Goal: Complete application form: Complete application form

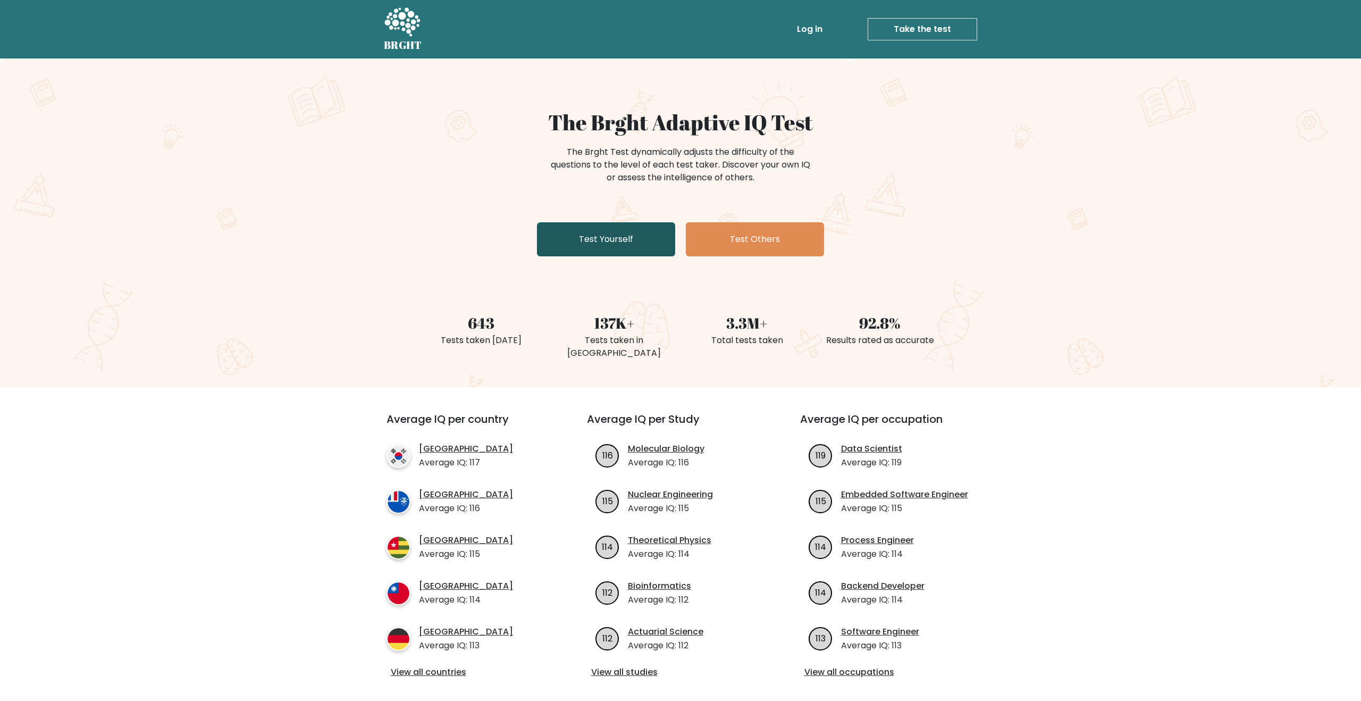
click at [601, 232] on link "Test Yourself" at bounding box center [606, 239] width 138 height 34
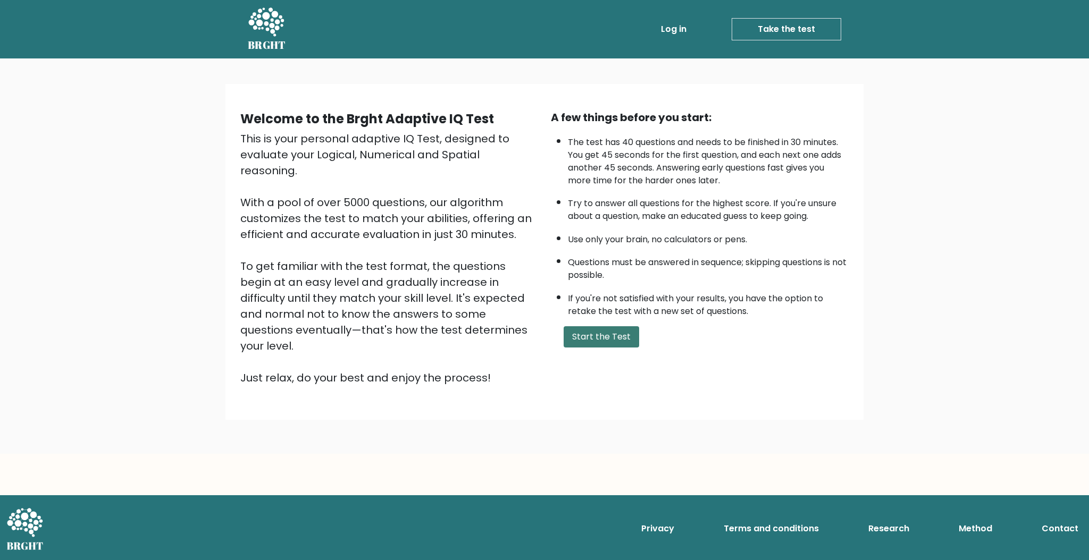
click at [609, 334] on button "Start the Test" at bounding box center [601, 336] width 75 height 21
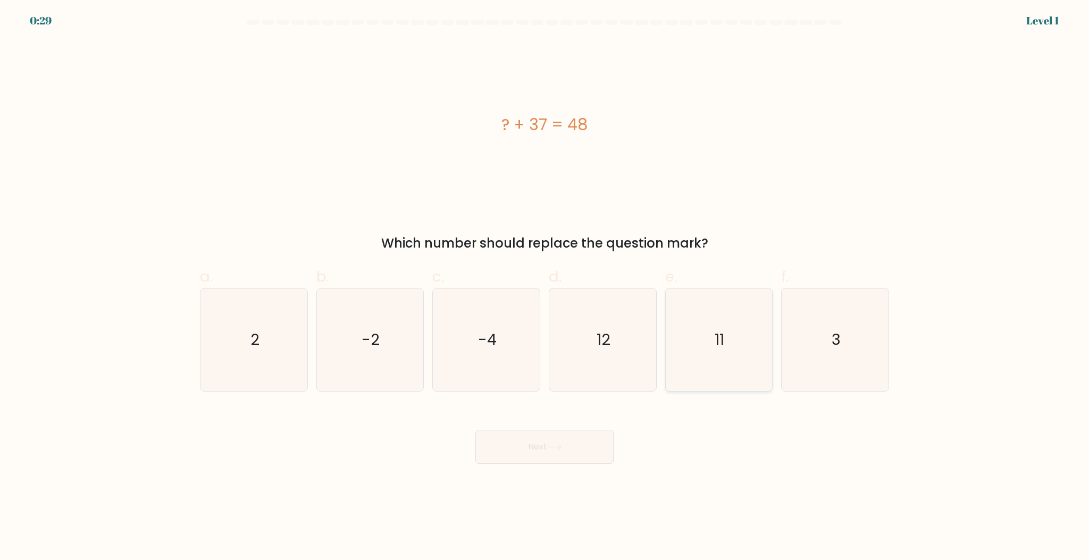
click at [720, 342] on text "11" at bounding box center [720, 339] width 10 height 21
click at [545, 287] on input "e. 11" at bounding box center [544, 283] width 1 height 7
radio input "true"
click at [527, 445] on button "Next" at bounding box center [544, 447] width 138 height 34
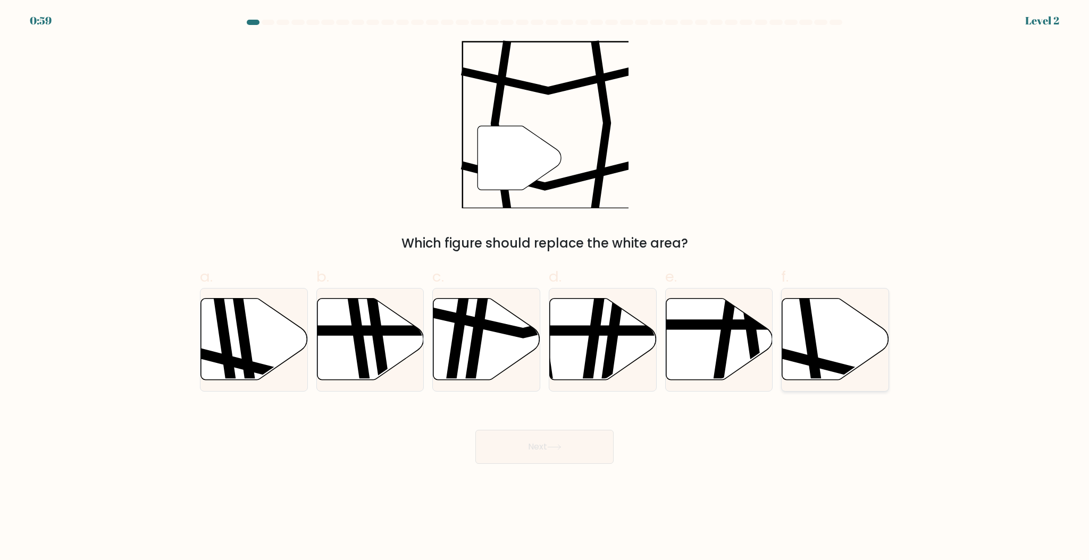
click at [840, 305] on icon at bounding box center [835, 339] width 107 height 82
click at [545, 287] on input "f." at bounding box center [544, 283] width 1 height 7
radio input "true"
click at [537, 443] on button "Next" at bounding box center [544, 447] width 138 height 34
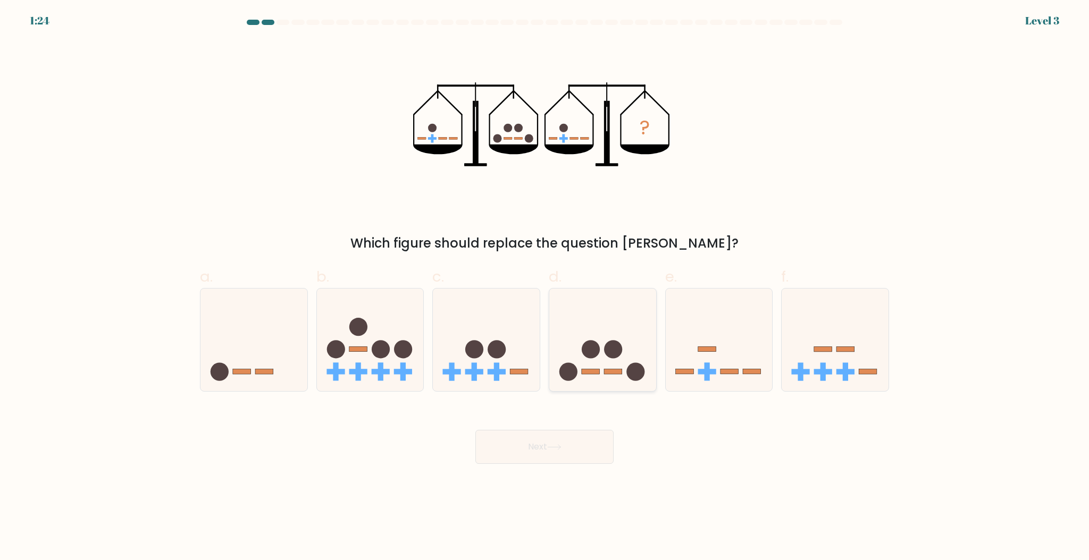
click at [614, 371] on rect at bounding box center [613, 372] width 18 height 5
click at [545, 287] on input "d." at bounding box center [544, 283] width 1 height 7
radio input "true"
drag, startPoint x: 555, startPoint y: 448, endPoint x: 584, endPoint y: 424, distance: 38.2
click at [559, 443] on button "Next" at bounding box center [544, 447] width 138 height 34
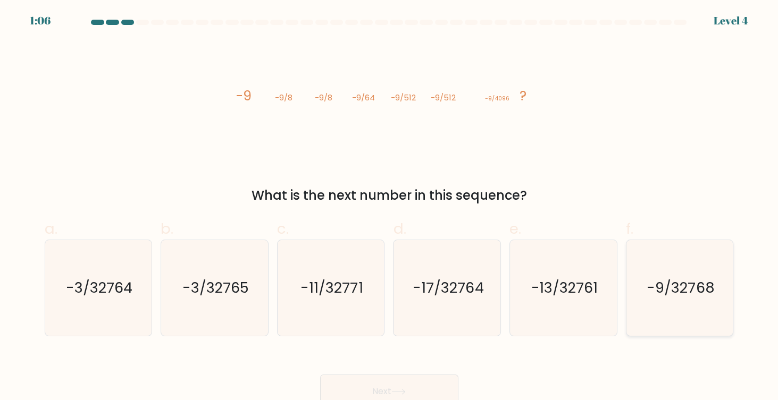
click at [697, 297] on text "-9/32768" at bounding box center [681, 288] width 68 height 20
click at [390, 207] on input "f. -9/32768" at bounding box center [389, 203] width 1 height 7
radio input "true"
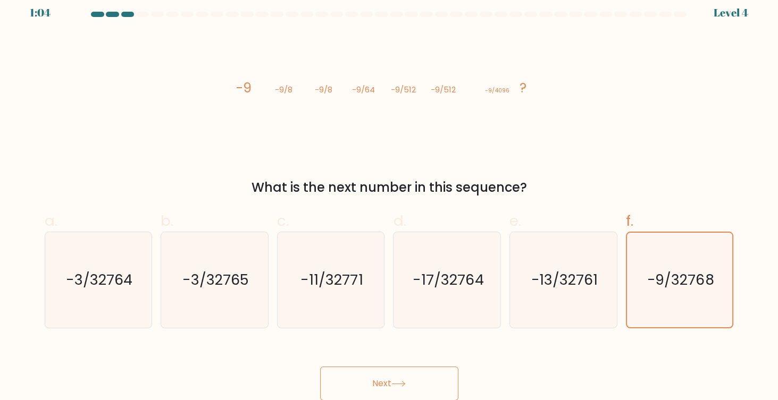
click at [387, 372] on button "Next" at bounding box center [389, 384] width 138 height 34
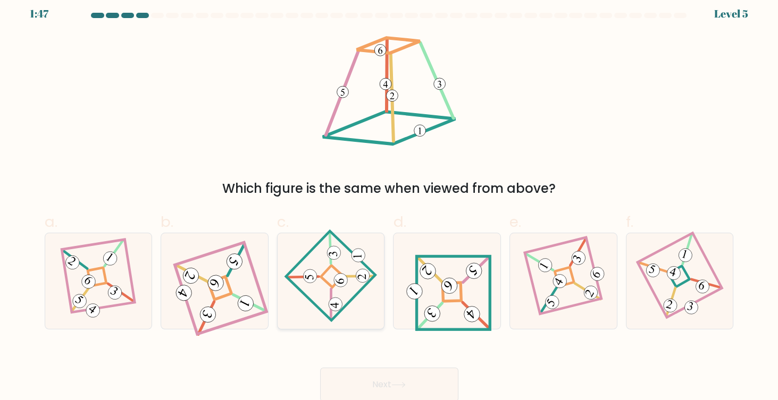
scroll to position [6, 0]
click at [451, 298] on icon at bounding box center [447, 282] width 88 height 77
click at [390, 201] on input "d." at bounding box center [389, 197] width 1 height 7
radio input "true"
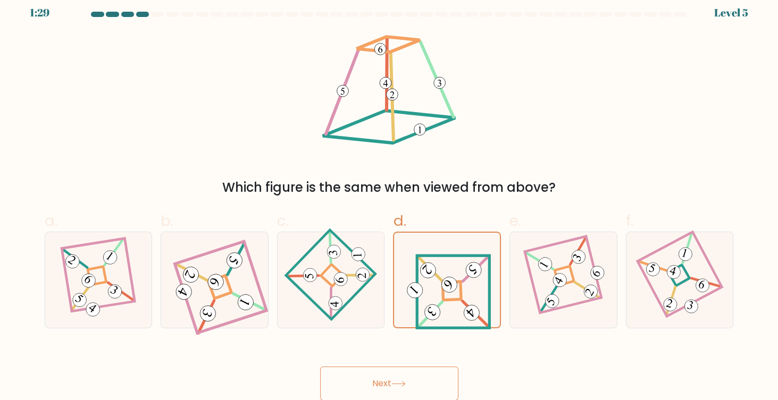
click at [396, 376] on button "Next" at bounding box center [389, 384] width 138 height 34
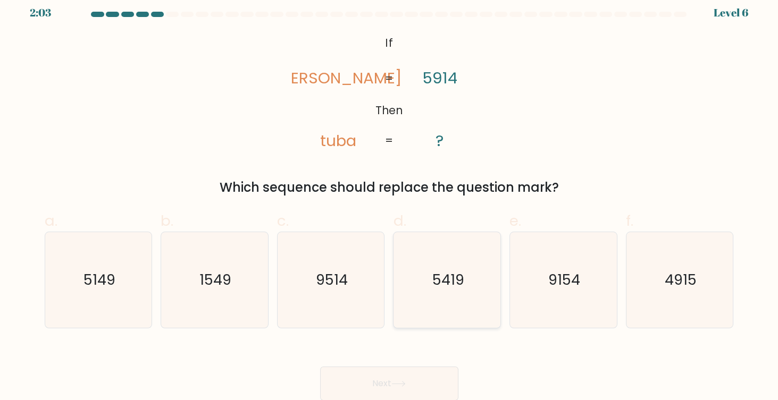
click at [452, 290] on icon "5419" at bounding box center [446, 279] width 95 height 95
click at [390, 199] on input "d. 5419" at bounding box center [389, 195] width 1 height 7
radio input "true"
click at [390, 384] on button "Next" at bounding box center [389, 384] width 138 height 34
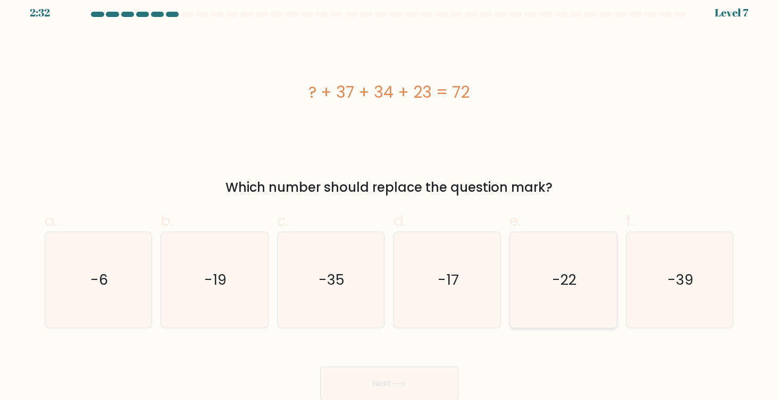
click at [564, 269] on icon "-22" at bounding box center [563, 279] width 95 height 95
click at [390, 199] on input "e. -22" at bounding box center [389, 195] width 1 height 7
radio input "true"
click at [383, 385] on button "Next" at bounding box center [389, 384] width 138 height 34
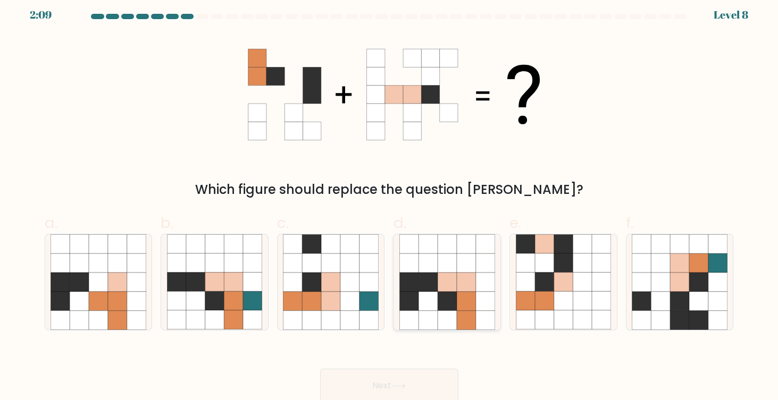
drag, startPoint x: 444, startPoint y: 287, endPoint x: 434, endPoint y: 286, distance: 10.2
click at [444, 287] on icon at bounding box center [447, 282] width 19 height 19
click at [390, 202] on input "d." at bounding box center [389, 198] width 1 height 7
radio input "true"
click at [414, 389] on button "Next" at bounding box center [389, 386] width 138 height 34
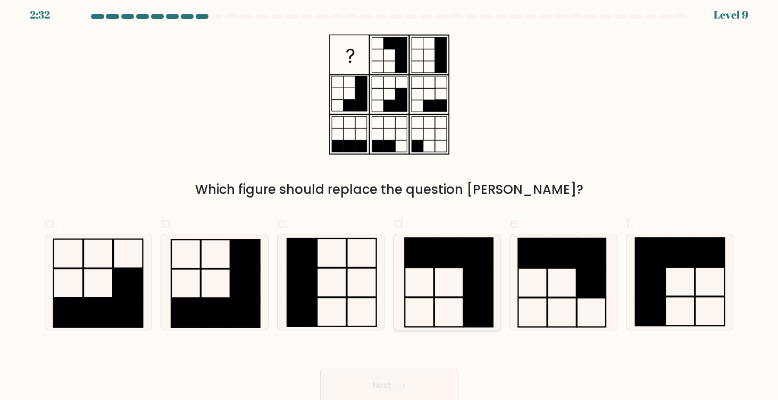
click at [481, 303] on rect at bounding box center [478, 312] width 29 height 29
click at [390, 202] on input "d." at bounding box center [389, 198] width 1 height 7
radio input "true"
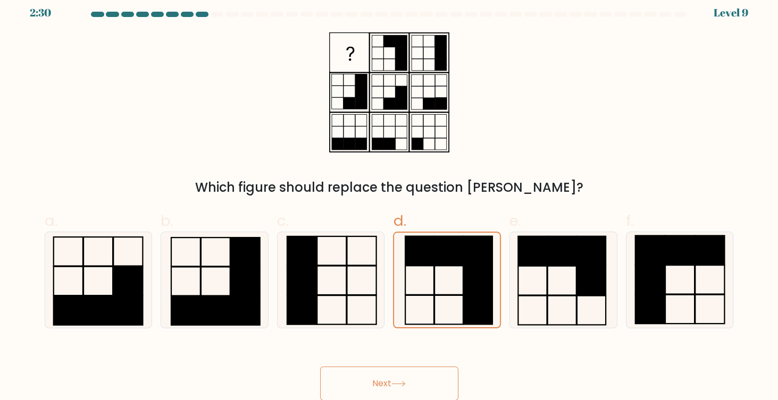
click at [395, 382] on icon at bounding box center [398, 384] width 14 height 6
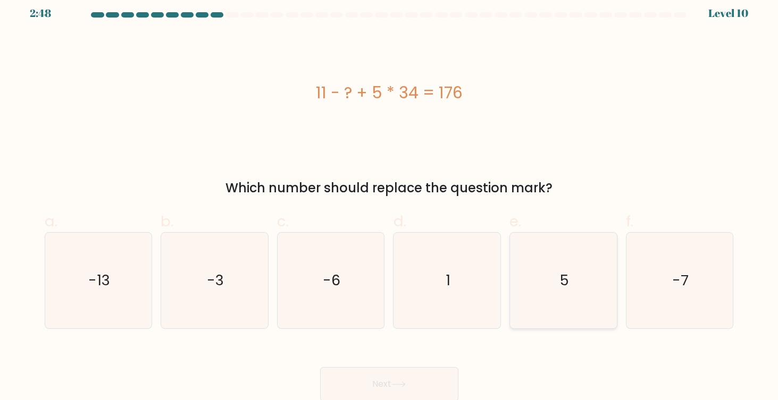
click at [547, 283] on icon "5" at bounding box center [563, 280] width 95 height 95
click at [390, 200] on input "e. 5" at bounding box center [389, 196] width 1 height 7
radio input "true"
click at [388, 393] on button "Next" at bounding box center [389, 384] width 138 height 34
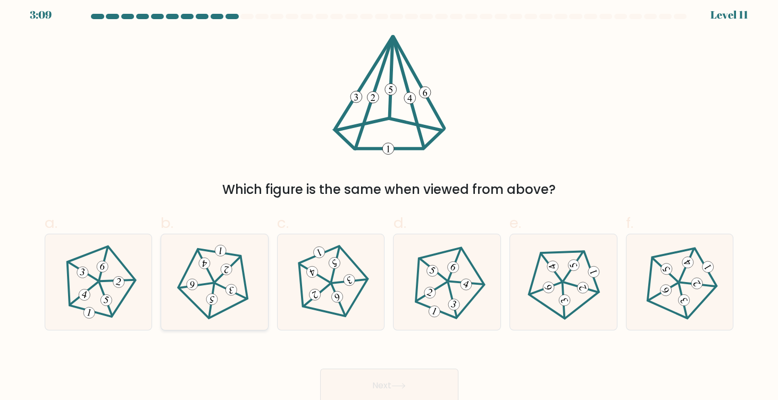
scroll to position [5, 0]
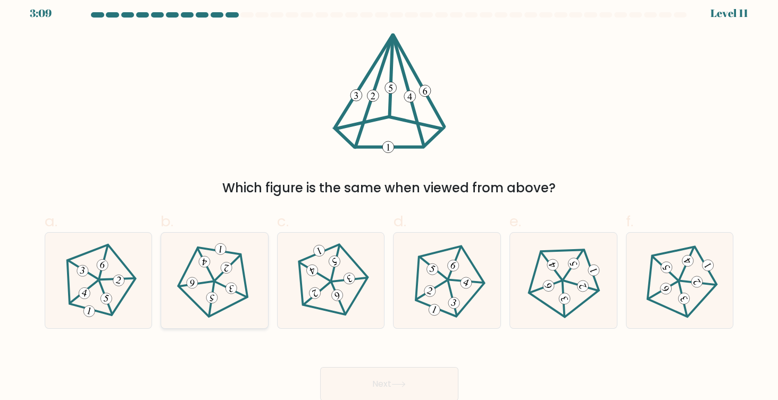
click at [221, 268] on 752 at bounding box center [226, 268] width 13 height 13
click at [389, 200] on input "b." at bounding box center [389, 196] width 1 height 7
radio input "true"
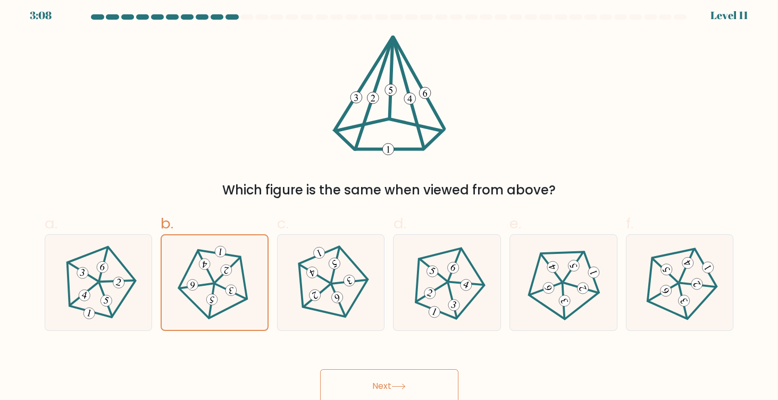
click at [394, 386] on button "Next" at bounding box center [389, 387] width 138 height 34
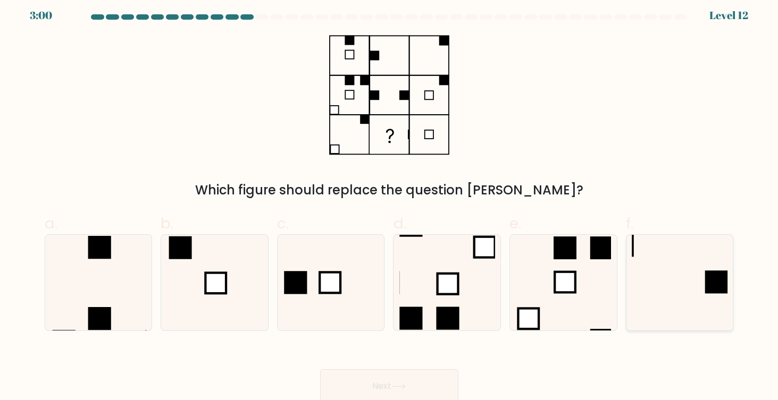
click at [677, 286] on icon at bounding box center [679, 282] width 95 height 95
click at [390, 202] on input "f." at bounding box center [389, 198] width 1 height 7
radio input "true"
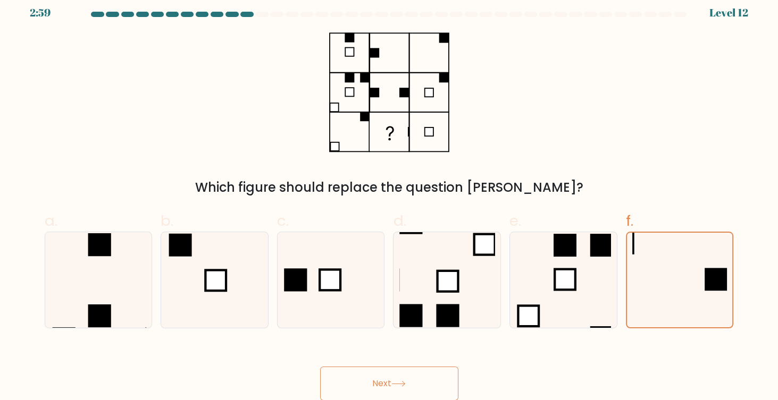
click at [380, 372] on button "Next" at bounding box center [389, 384] width 138 height 34
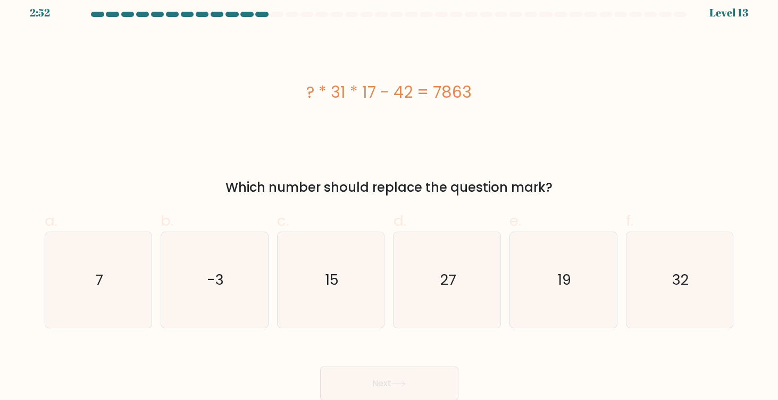
click at [320, 367] on button "Next" at bounding box center [389, 384] width 138 height 34
click at [389, 192] on input "a. 7" at bounding box center [389, 195] width 1 height 7
radio input "true"
click at [342, 264] on icon "15" at bounding box center [330, 279] width 95 height 95
click at [389, 199] on input "c. 15" at bounding box center [389, 195] width 1 height 7
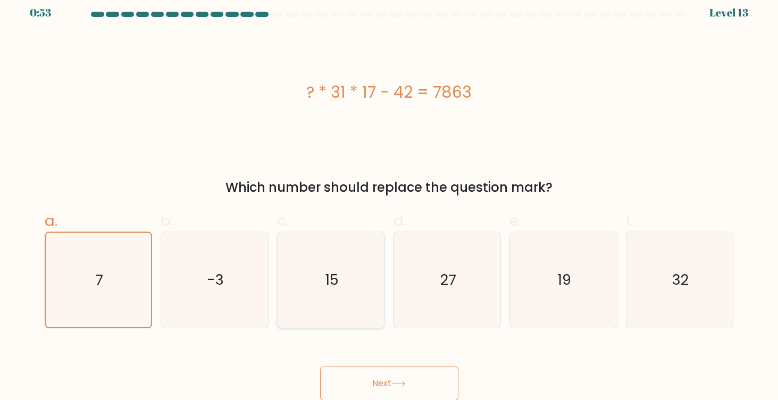
radio input "true"
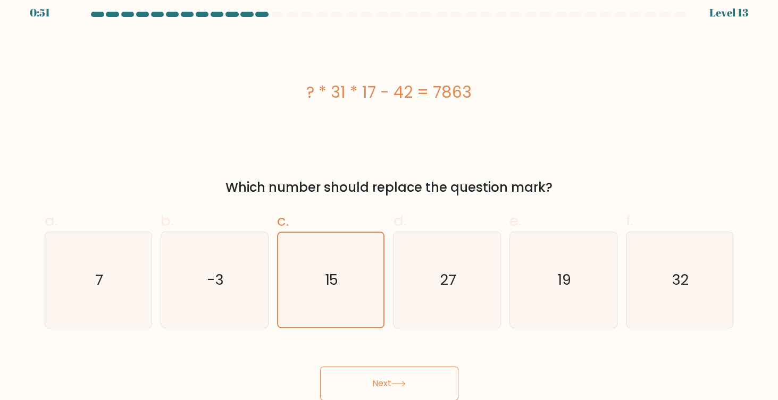
click at [402, 385] on icon at bounding box center [398, 384] width 14 height 6
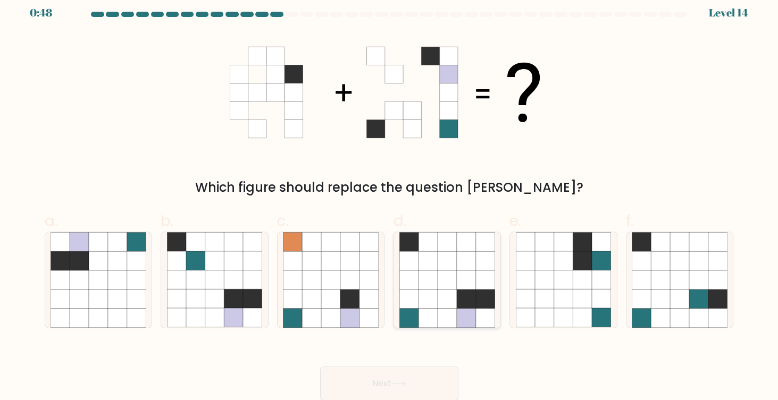
click at [432, 298] on icon at bounding box center [427, 299] width 19 height 19
click at [390, 199] on input "d." at bounding box center [389, 195] width 1 height 7
radio input "true"
click at [388, 376] on button "Next" at bounding box center [389, 384] width 138 height 34
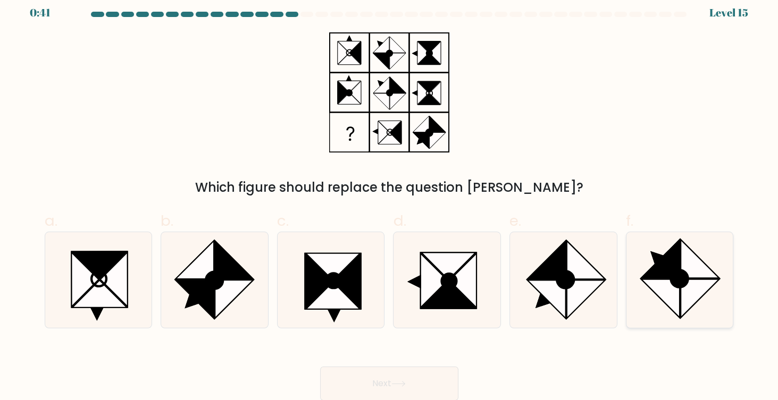
click at [700, 274] on icon at bounding box center [700, 259] width 38 height 38
click at [390, 199] on input "f." at bounding box center [389, 195] width 1 height 7
radio input "true"
click at [371, 381] on button "Next" at bounding box center [389, 384] width 138 height 34
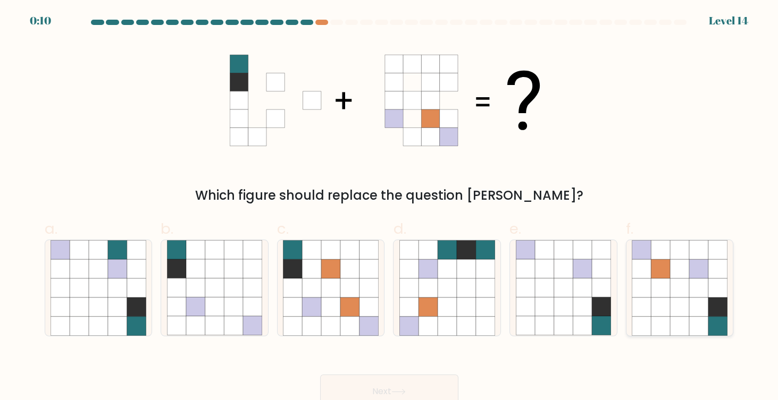
click at [675, 309] on icon at bounding box center [679, 307] width 19 height 19
click at [390, 207] on input "f." at bounding box center [389, 203] width 1 height 7
radio input "true"
click at [369, 387] on button "Next" at bounding box center [389, 392] width 138 height 34
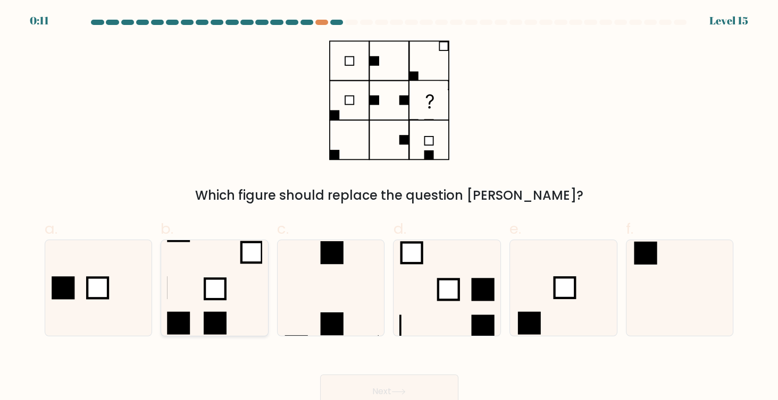
click at [194, 290] on icon at bounding box center [214, 287] width 95 height 95
click at [389, 207] on input "b." at bounding box center [389, 203] width 1 height 7
radio input "true"
click at [378, 392] on button "Next" at bounding box center [389, 392] width 138 height 34
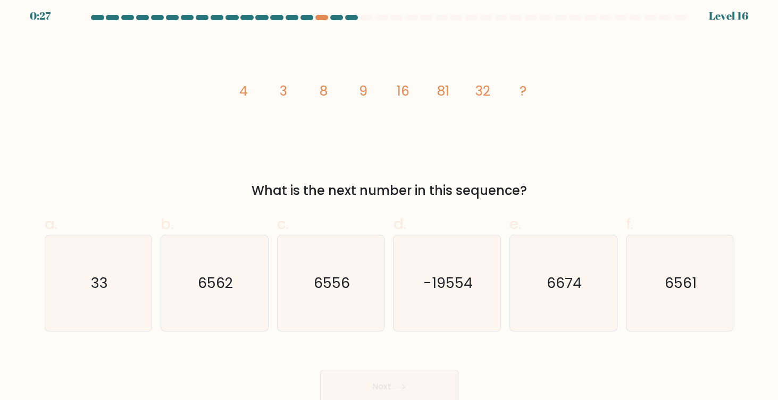
scroll to position [5, 0]
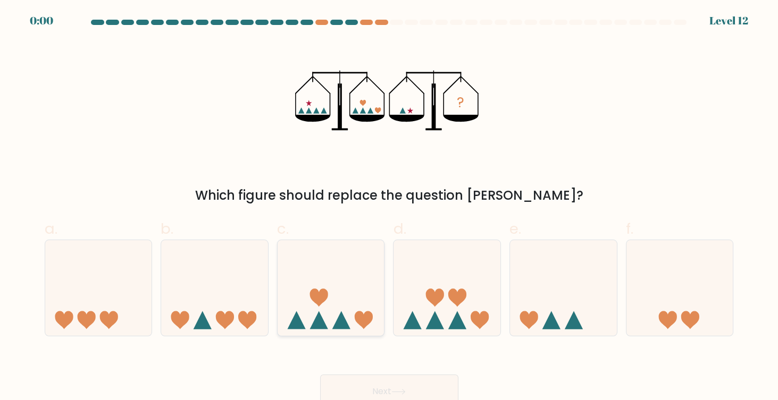
click at [325, 307] on icon at bounding box center [331, 288] width 107 height 88
click at [389, 207] on input "c." at bounding box center [389, 203] width 1 height 7
radio input "true"
drag, startPoint x: 415, startPoint y: 371, endPoint x: 410, endPoint y: 375, distance: 6.0
click at [413, 374] on div "Next" at bounding box center [389, 379] width 702 height 60
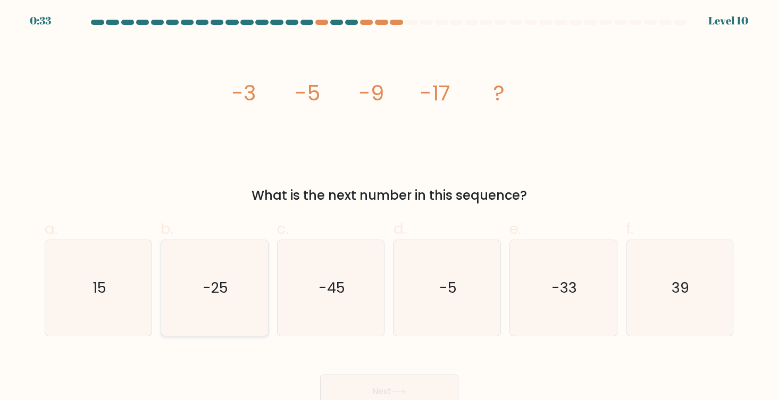
scroll to position [1, 0]
click at [213, 304] on icon "-25" at bounding box center [214, 287] width 95 height 95
click at [389, 207] on input "b. -25" at bounding box center [389, 203] width 1 height 7
radio input "true"
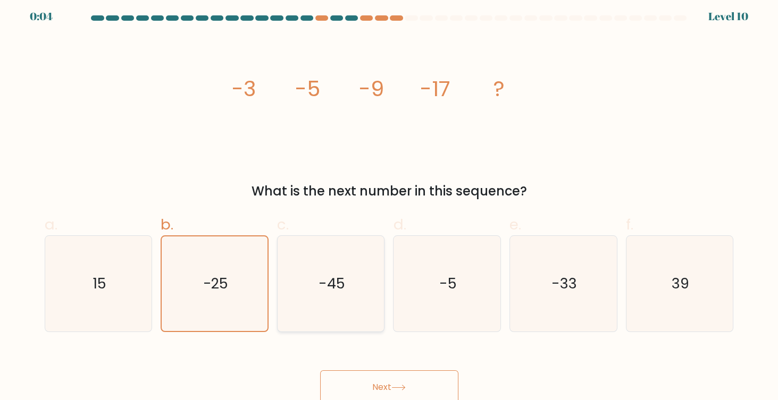
scroll to position [5, 0]
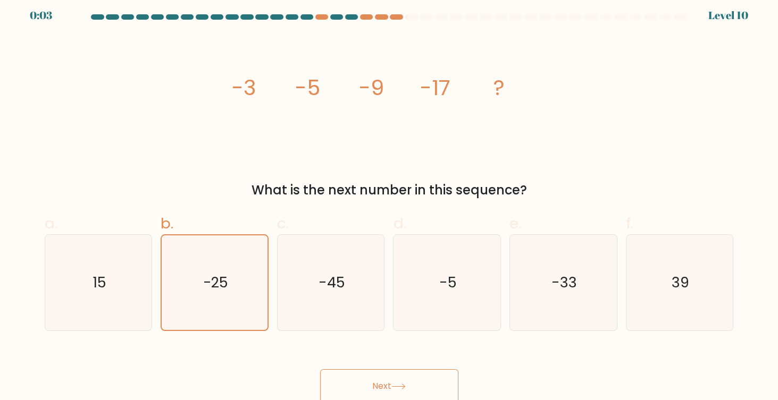
click at [381, 387] on button "Next" at bounding box center [389, 387] width 138 height 34
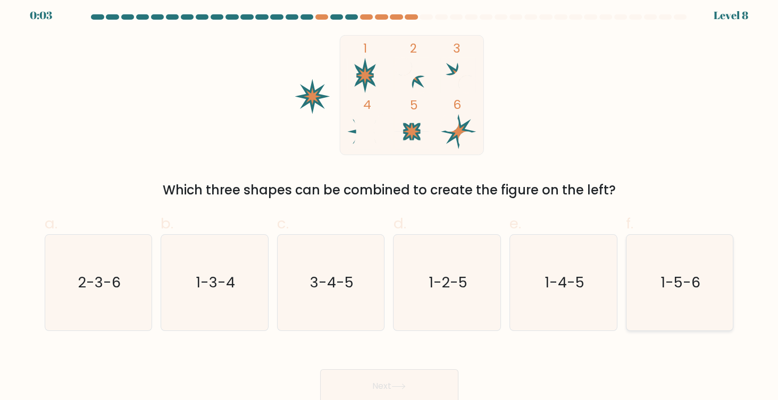
drag, startPoint x: 664, startPoint y: 281, endPoint x: 598, endPoint y: 311, distance: 72.3
click at [663, 282] on text "1-5-6" at bounding box center [680, 283] width 40 height 20
click at [393, 382] on button "Next" at bounding box center [389, 387] width 138 height 34
click at [396, 381] on button "Next" at bounding box center [389, 387] width 138 height 34
click at [396, 382] on div "Next" at bounding box center [389, 374] width 702 height 60
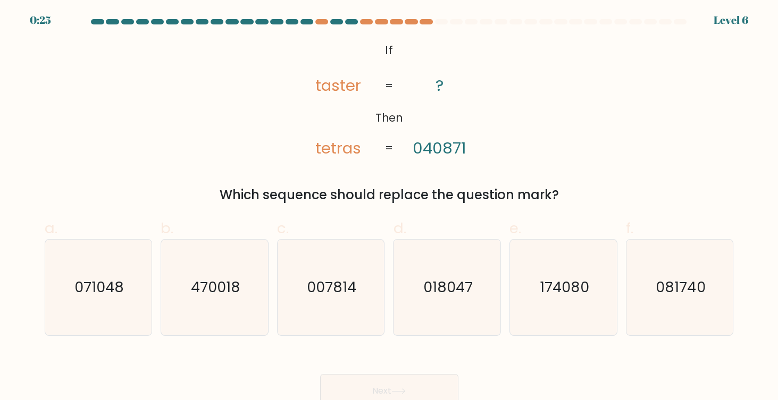
scroll to position [1, 0]
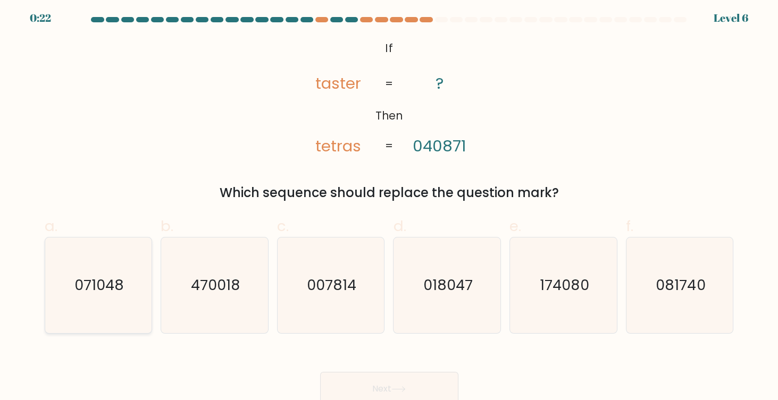
click at [108, 288] on text "071048" at bounding box center [98, 285] width 49 height 20
click at [389, 205] on input "a. 071048" at bounding box center [389, 201] width 1 height 7
radio input "true"
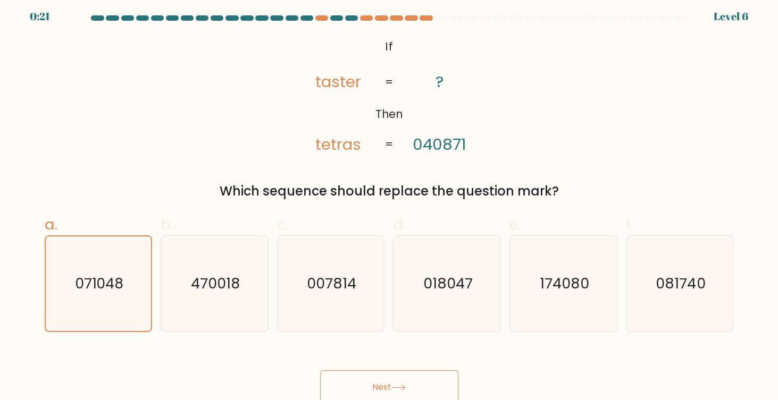
click at [371, 384] on button "Next" at bounding box center [389, 388] width 138 height 34
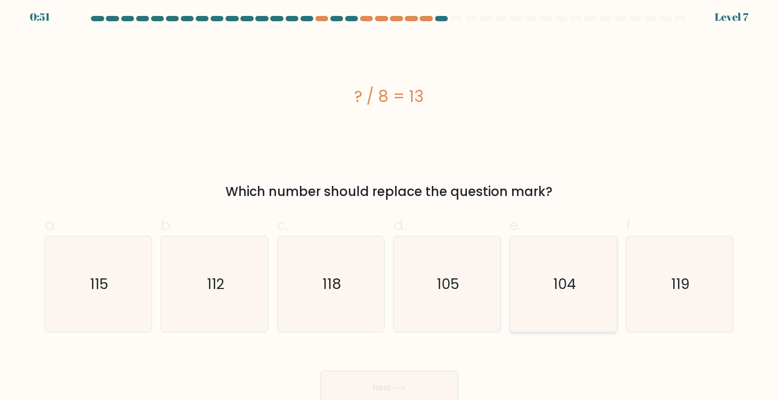
click at [547, 273] on icon "104" at bounding box center [563, 284] width 95 height 95
click at [390, 204] on input "e. 104" at bounding box center [389, 200] width 1 height 7
radio input "true"
click at [374, 382] on button "Next" at bounding box center [389, 388] width 138 height 34
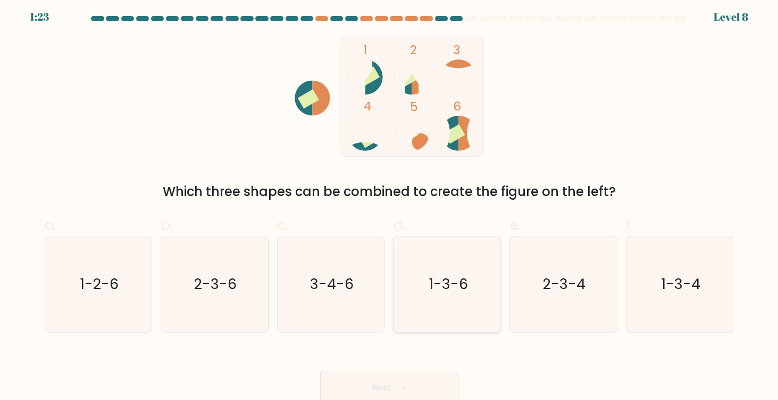
click at [442, 289] on text "1-3-6" at bounding box center [448, 284] width 39 height 20
click at [390, 204] on input "d. 1-3-6" at bounding box center [389, 200] width 1 height 7
radio input "true"
click at [377, 389] on button "Next" at bounding box center [389, 388] width 138 height 34
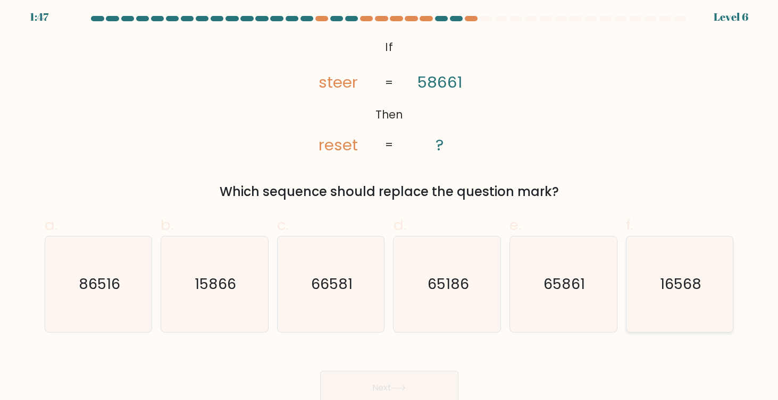
click at [687, 274] on icon "16568" at bounding box center [679, 284] width 95 height 95
click at [390, 204] on input "f. 16568" at bounding box center [389, 200] width 1 height 7
radio input "true"
click at [388, 383] on button "Next" at bounding box center [389, 388] width 138 height 34
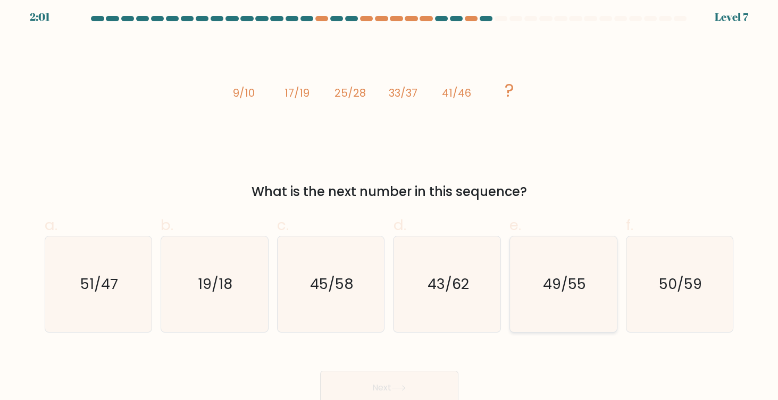
scroll to position [8, 0]
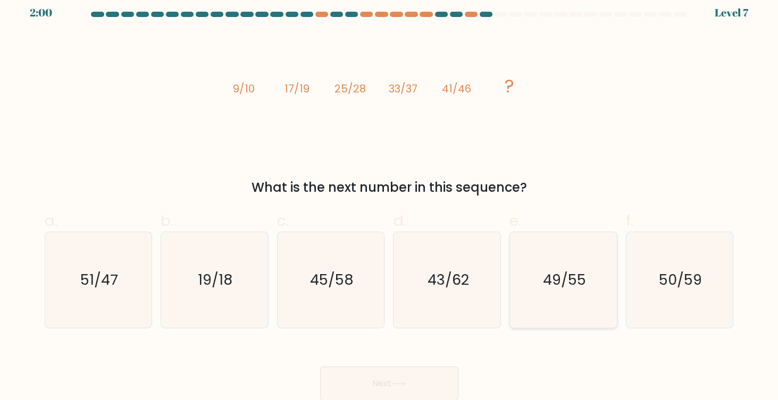
click at [566, 281] on text "49/55" at bounding box center [564, 280] width 43 height 20
click at [390, 199] on input "e. 49/55" at bounding box center [389, 195] width 1 height 7
radio input "true"
click at [393, 382] on button "Next" at bounding box center [389, 384] width 138 height 34
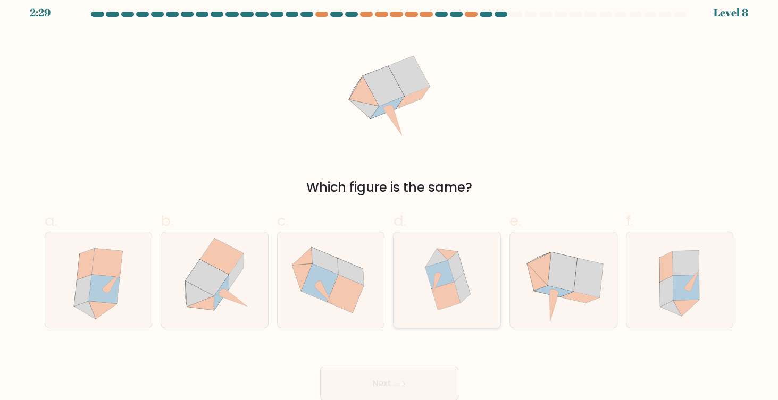
click at [475, 297] on icon at bounding box center [446, 279] width 91 height 95
click at [390, 199] on input "d." at bounding box center [389, 195] width 1 height 7
radio input "true"
click at [388, 383] on button "Next" at bounding box center [389, 384] width 138 height 34
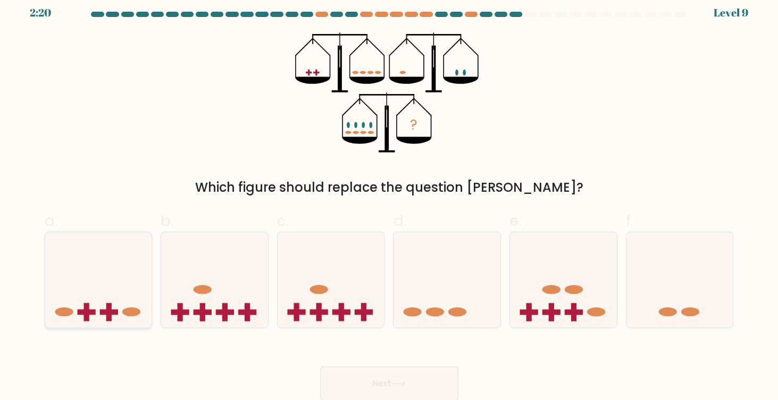
click at [101, 292] on icon at bounding box center [98, 280] width 107 height 88
click at [389, 199] on input "a." at bounding box center [389, 195] width 1 height 7
radio input "true"
click at [359, 381] on button "Next" at bounding box center [389, 384] width 138 height 34
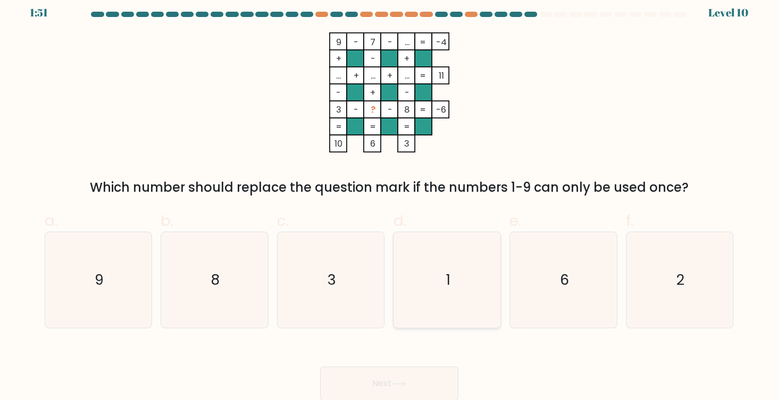
click at [442, 274] on icon "1" at bounding box center [446, 279] width 95 height 95
click at [390, 199] on input "d. 1" at bounding box center [389, 195] width 1 height 7
radio input "true"
click at [400, 384] on icon at bounding box center [398, 384] width 14 height 6
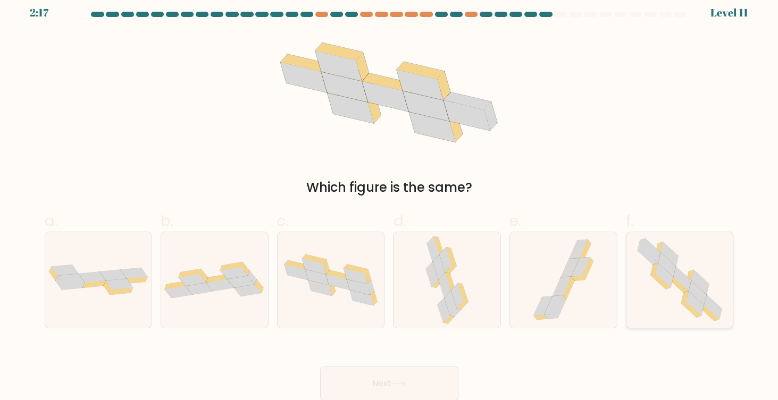
click at [701, 308] on icon at bounding box center [695, 304] width 18 height 24
click at [390, 199] on input "f." at bounding box center [389, 195] width 1 height 7
radio input "true"
click at [395, 389] on button "Next" at bounding box center [389, 384] width 138 height 34
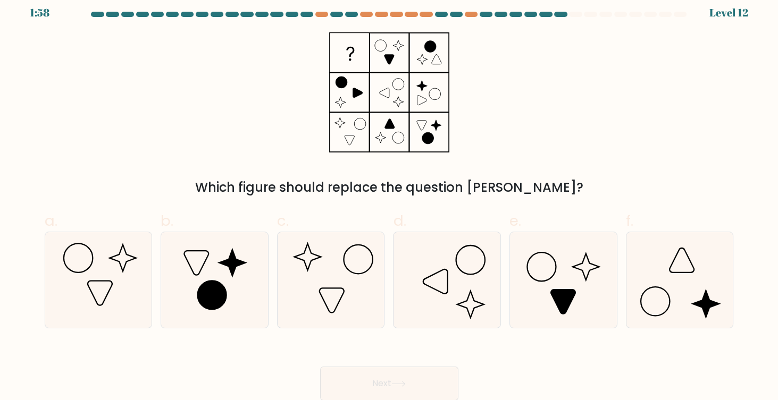
click at [740, 282] on form at bounding box center [389, 206] width 778 height 389
click at [686, 281] on icon at bounding box center [679, 279] width 95 height 95
click at [390, 199] on input "f." at bounding box center [389, 195] width 1 height 7
radio input "true"
click at [400, 383] on icon at bounding box center [398, 384] width 14 height 6
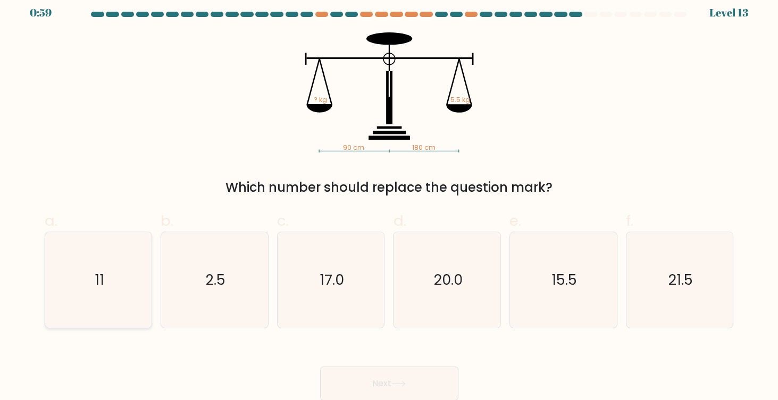
click at [111, 291] on icon "11" at bounding box center [98, 279] width 95 height 95
click at [389, 199] on input "a. 11" at bounding box center [389, 195] width 1 height 7
radio input "true"
click at [385, 382] on button "Next" at bounding box center [389, 384] width 138 height 34
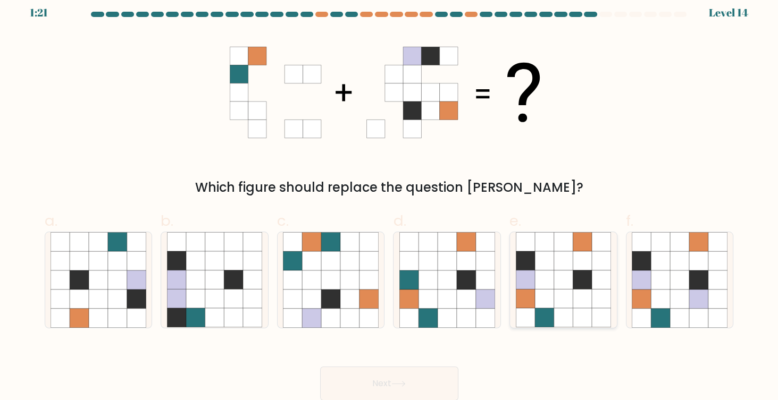
click at [576, 299] on icon at bounding box center [582, 299] width 19 height 19
click at [390, 199] on input "e." at bounding box center [389, 195] width 1 height 7
radio input "true"
click at [414, 387] on button "Next" at bounding box center [389, 384] width 138 height 34
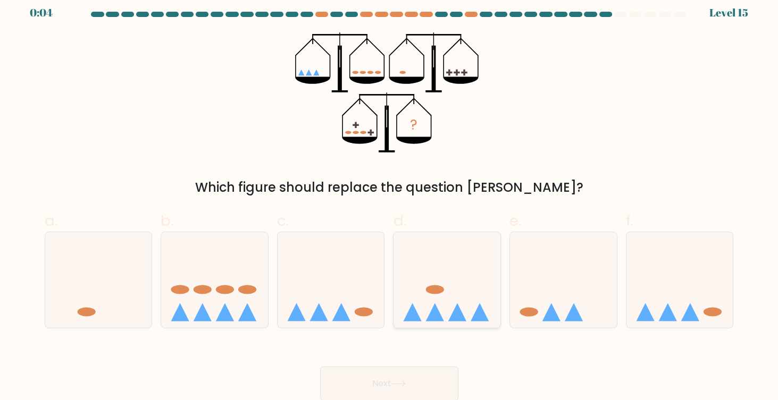
click at [450, 298] on icon at bounding box center [446, 280] width 107 height 88
click at [390, 199] on input "d." at bounding box center [389, 195] width 1 height 7
radio input "true"
click at [382, 387] on button "Next" at bounding box center [389, 384] width 138 height 34
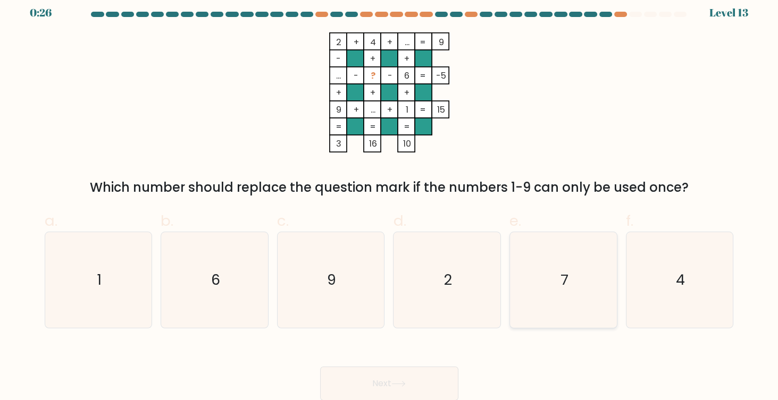
click at [565, 263] on icon "7" at bounding box center [563, 279] width 95 height 95
click at [390, 199] on input "e. 7" at bounding box center [389, 195] width 1 height 7
radio input "true"
click at [402, 388] on button "Next" at bounding box center [389, 384] width 138 height 34
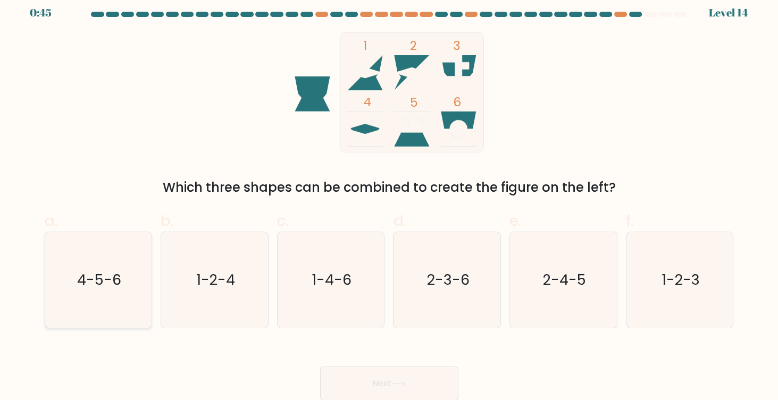
click at [72, 259] on icon "4-5-6" at bounding box center [98, 279] width 95 height 95
click at [389, 199] on input "a. 4-5-6" at bounding box center [389, 195] width 1 height 7
radio input "true"
click at [385, 381] on button "Next" at bounding box center [389, 384] width 138 height 34
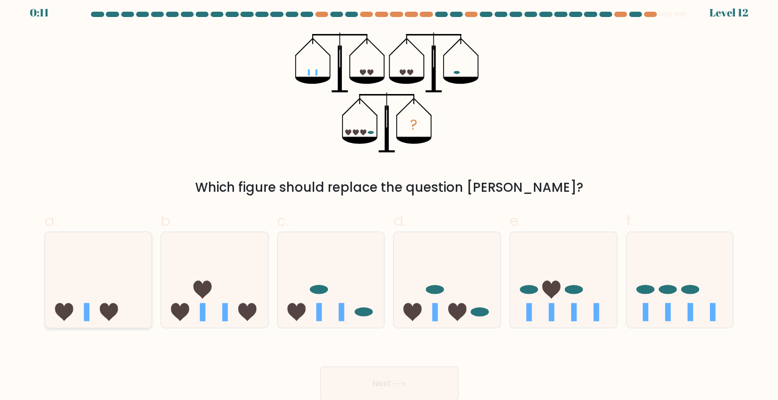
click at [96, 282] on icon at bounding box center [98, 280] width 107 height 88
click at [389, 199] on input "a." at bounding box center [389, 195] width 1 height 7
radio input "true"
click at [389, 386] on button "Next" at bounding box center [389, 384] width 138 height 34
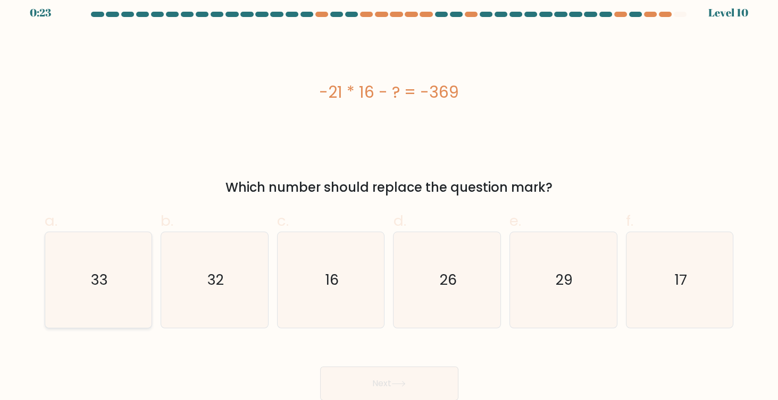
click at [97, 271] on text "33" at bounding box center [99, 280] width 17 height 20
click at [389, 199] on input "a. 33" at bounding box center [389, 195] width 1 height 7
radio input "true"
click at [374, 378] on button "Next" at bounding box center [389, 384] width 138 height 34
click at [375, 381] on button "Next" at bounding box center [389, 384] width 138 height 34
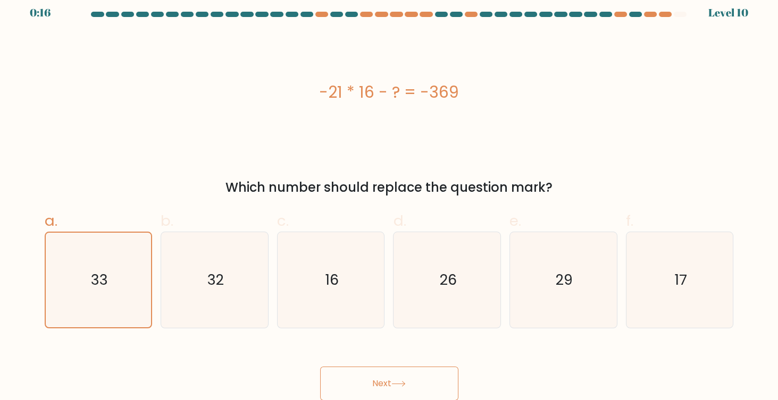
click at [393, 382] on button "Next" at bounding box center [389, 384] width 138 height 34
click at [382, 383] on button "Next" at bounding box center [389, 384] width 138 height 34
click at [121, 251] on icon "33" at bounding box center [98, 280] width 94 height 94
click at [389, 199] on input "a. 33" at bounding box center [389, 195] width 1 height 7
click at [372, 384] on button "Next" at bounding box center [389, 384] width 138 height 34
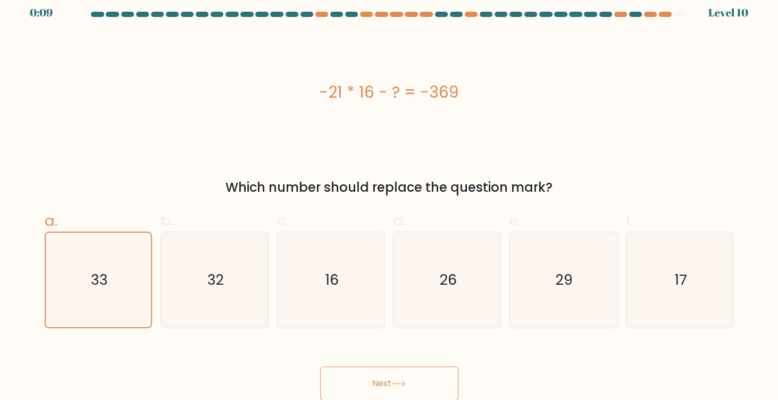
click at [372, 384] on button "Next" at bounding box center [389, 384] width 138 height 34
click at [379, 384] on button "Next" at bounding box center [389, 384] width 138 height 34
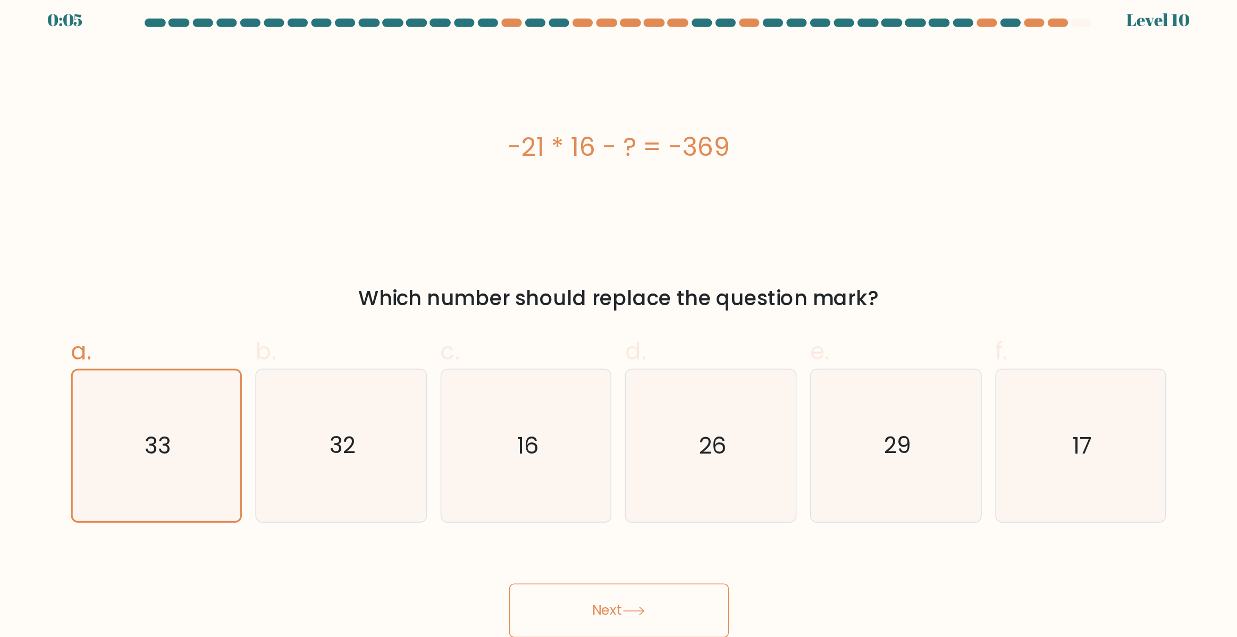
scroll to position [0, 0]
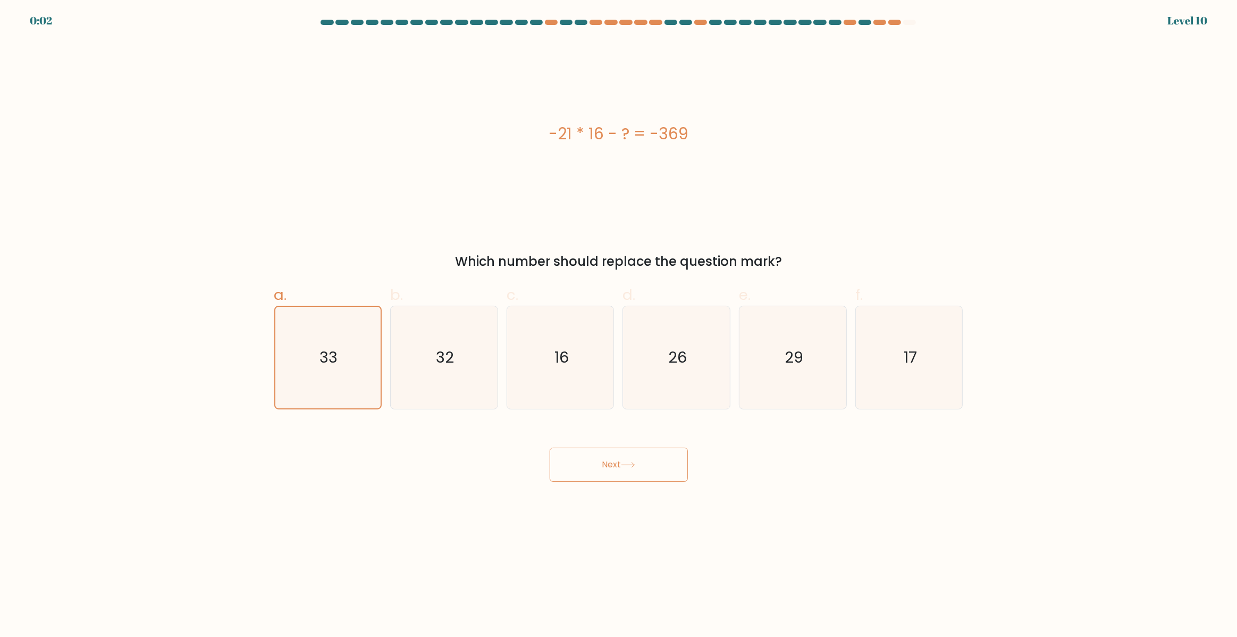
click at [620, 400] on button "Next" at bounding box center [619, 465] width 138 height 34
click at [618, 400] on button "Next" at bounding box center [619, 465] width 138 height 34
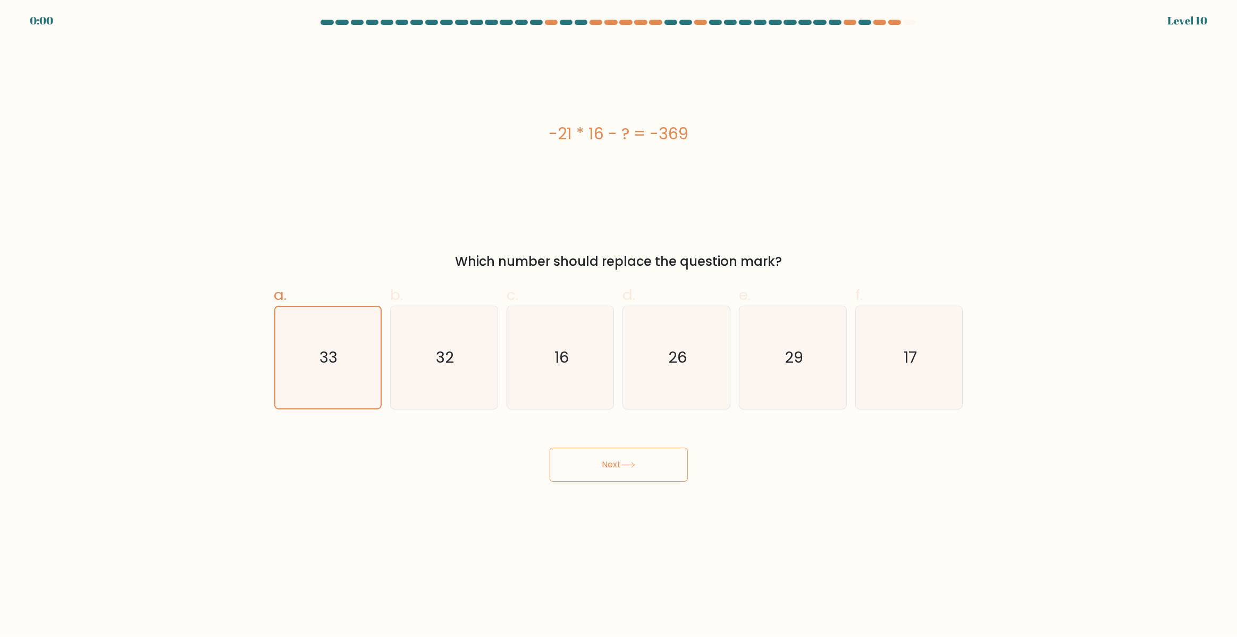
click at [618, 400] on button "Next" at bounding box center [619, 465] width 138 height 34
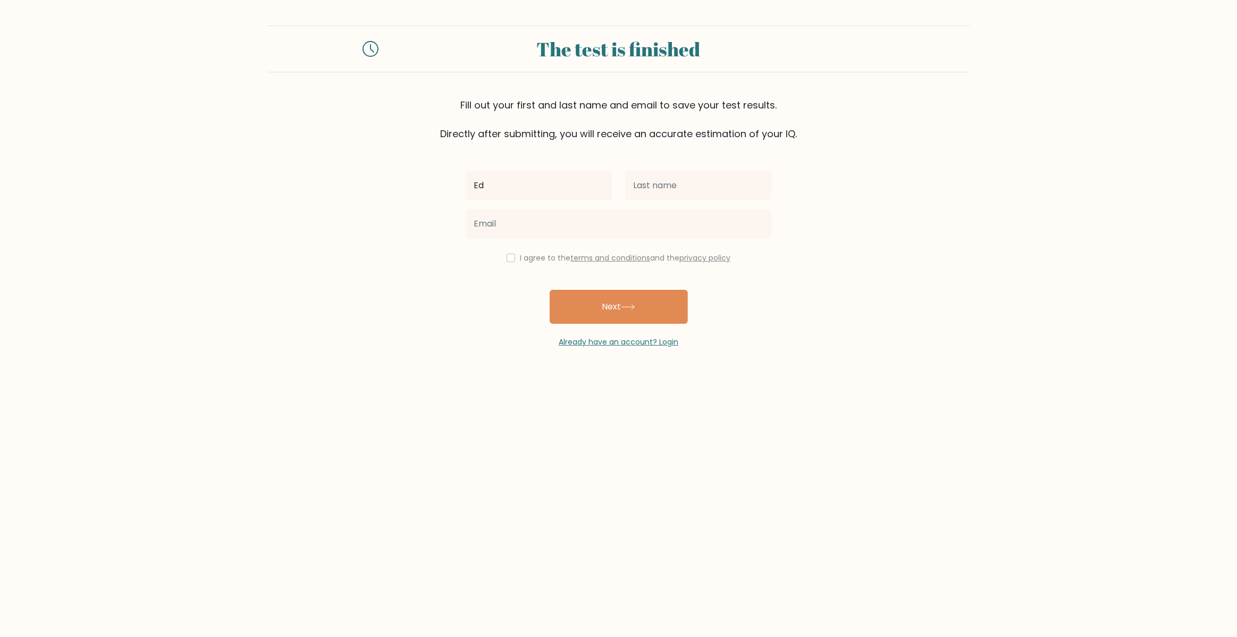
type input "Ed"
type input "Troscian"
click at [563, 222] on input "email" at bounding box center [619, 224] width 306 height 30
click at [546, 222] on input "Maineaudidriver@gmail.com" at bounding box center [619, 224] width 306 height 30
type input "Maineaudidriver+brightorg@gmail.com"
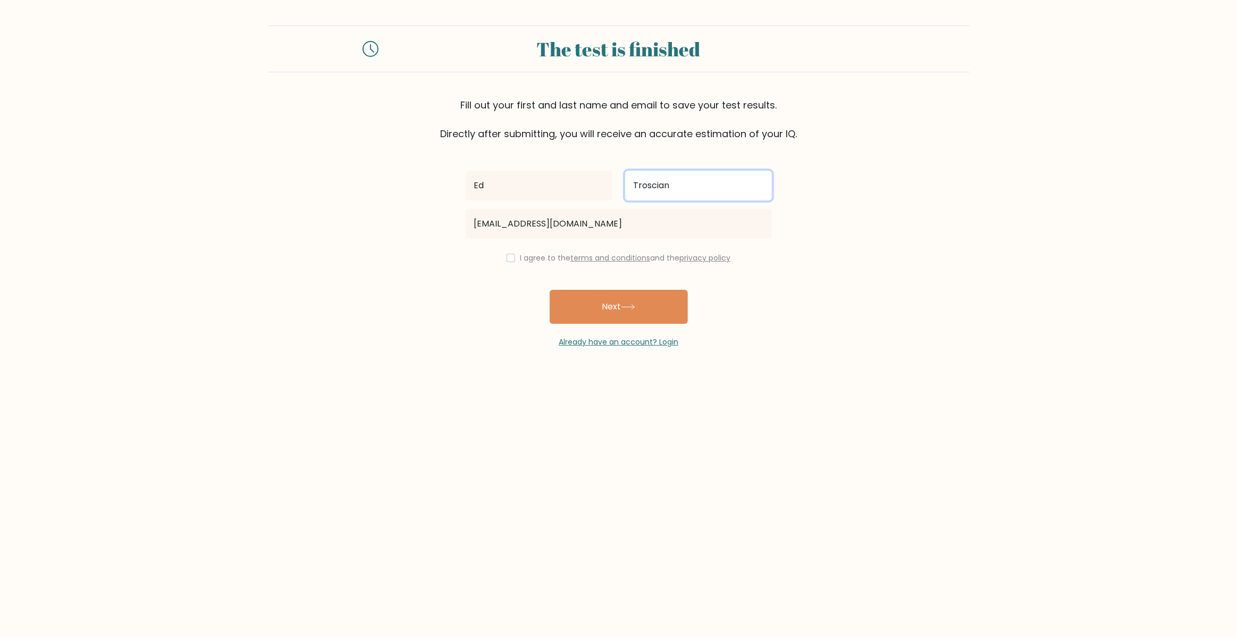
click at [674, 186] on input "Troscian" at bounding box center [698, 186] width 147 height 30
type input "Trosc"
click at [619, 303] on button "Next" at bounding box center [619, 307] width 138 height 34
click at [511, 256] on input "checkbox" at bounding box center [511, 258] width 9 height 9
checkbox input "true"
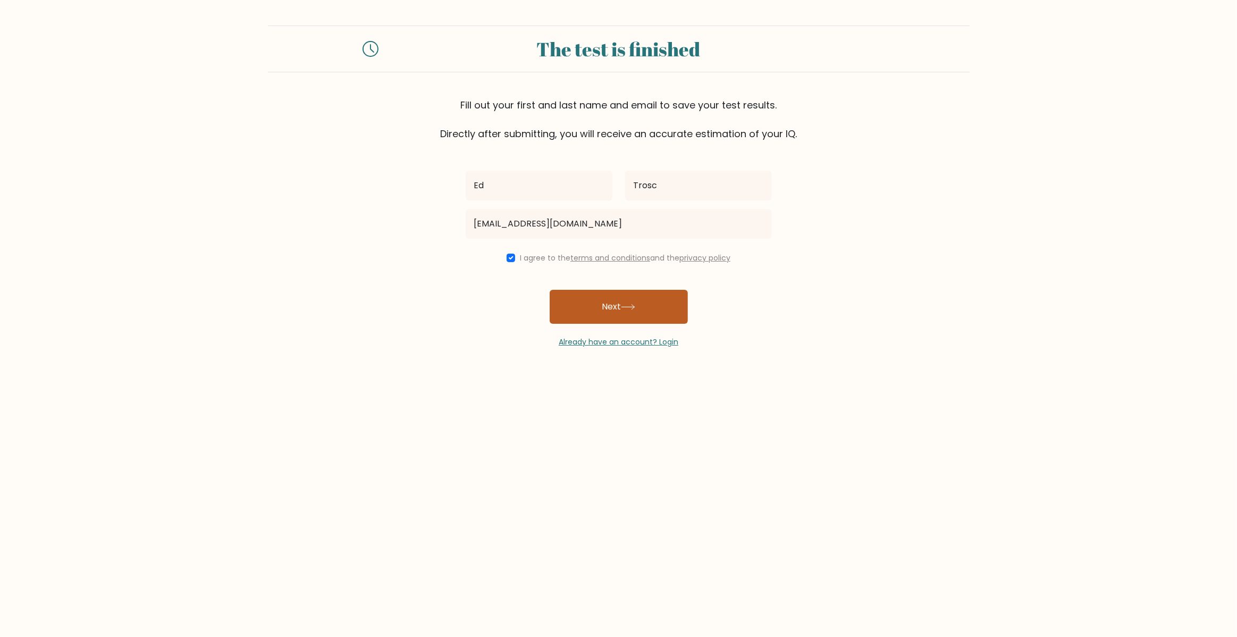
click at [628, 310] on button "Next" at bounding box center [619, 307] width 138 height 34
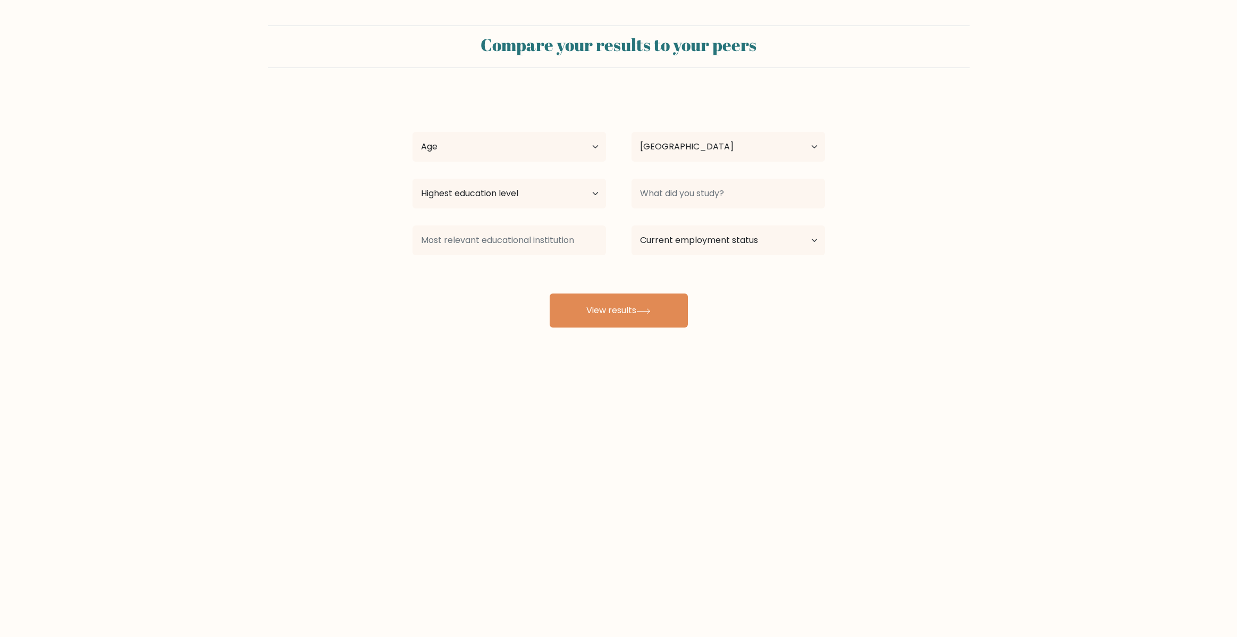
select select "US"
click at [567, 152] on select "Age Under [DEMOGRAPHIC_DATA] [DEMOGRAPHIC_DATA] [DEMOGRAPHIC_DATA] [DEMOGRAPHIC…" at bounding box center [510, 147] width 194 height 30
select select "55_64"
click at [413, 132] on select "Age Under [DEMOGRAPHIC_DATA] [DEMOGRAPHIC_DATA] [DEMOGRAPHIC_DATA] [DEMOGRAPHIC…" at bounding box center [510, 147] width 194 height 30
click at [572, 200] on select "Highest education level No schooling Primary Lower Secondary Upper Secondary Oc…" at bounding box center [510, 194] width 194 height 30
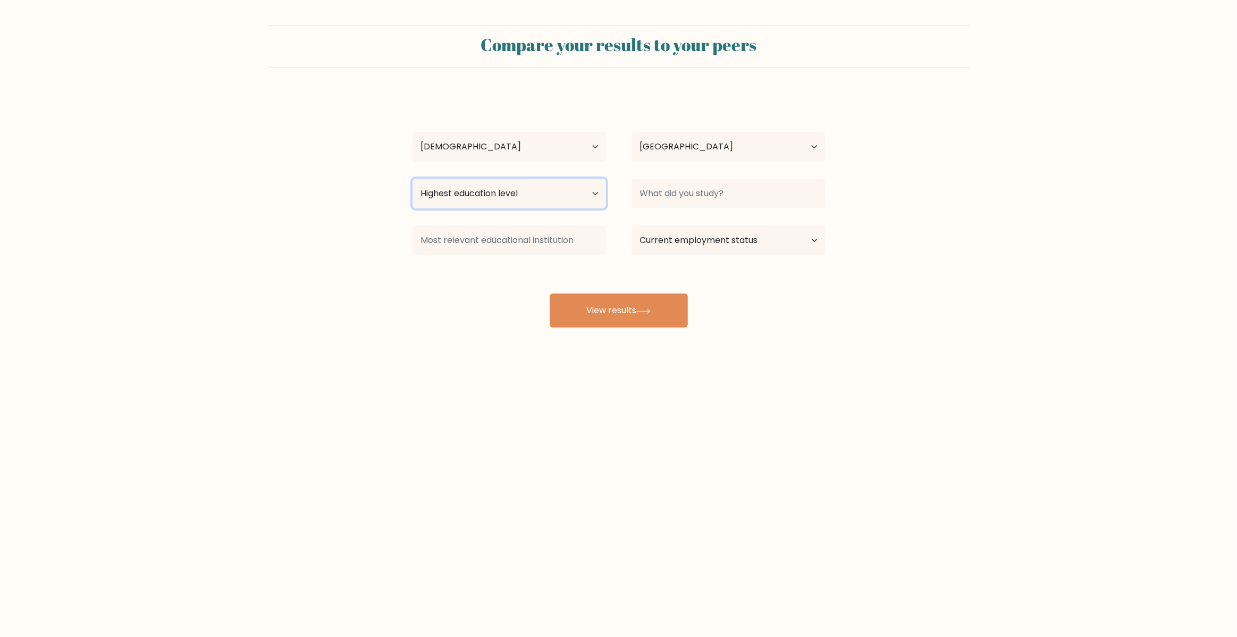
select select "bachelors_degree"
click at [413, 179] on select "Highest education level No schooling Primary Lower Secondary Upper Secondary Oc…" at bounding box center [510, 194] width 194 height 30
click at [731, 200] on input at bounding box center [729, 194] width 194 height 30
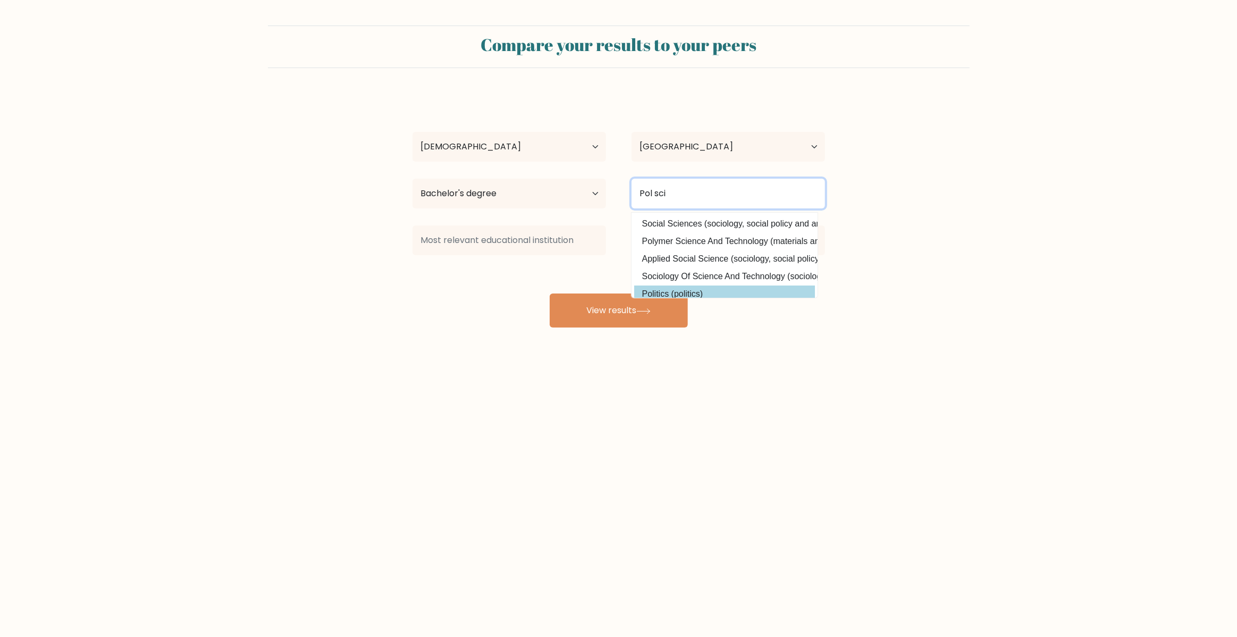
type input "Pol sci"
click at [666, 289] on div "Ed Trosc Age Under 18 years old 18-24 years old 25-34 years old 35-44 years old…" at bounding box center [618, 211] width 425 height 234
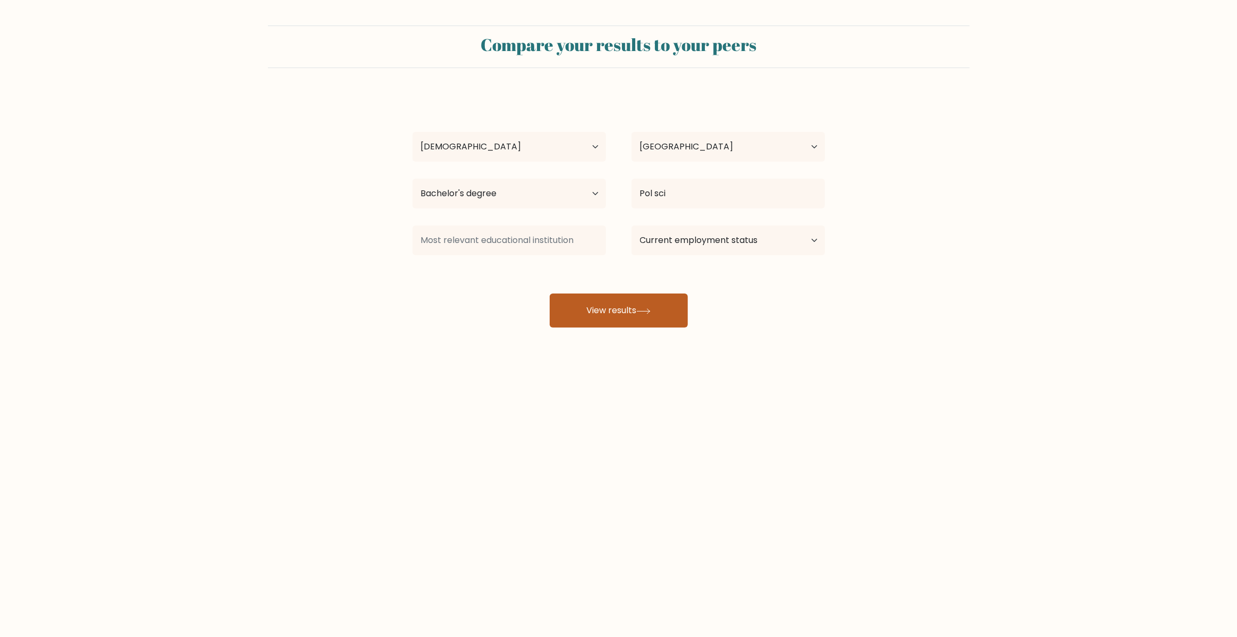
click at [621, 310] on button "View results" at bounding box center [619, 310] width 138 height 34
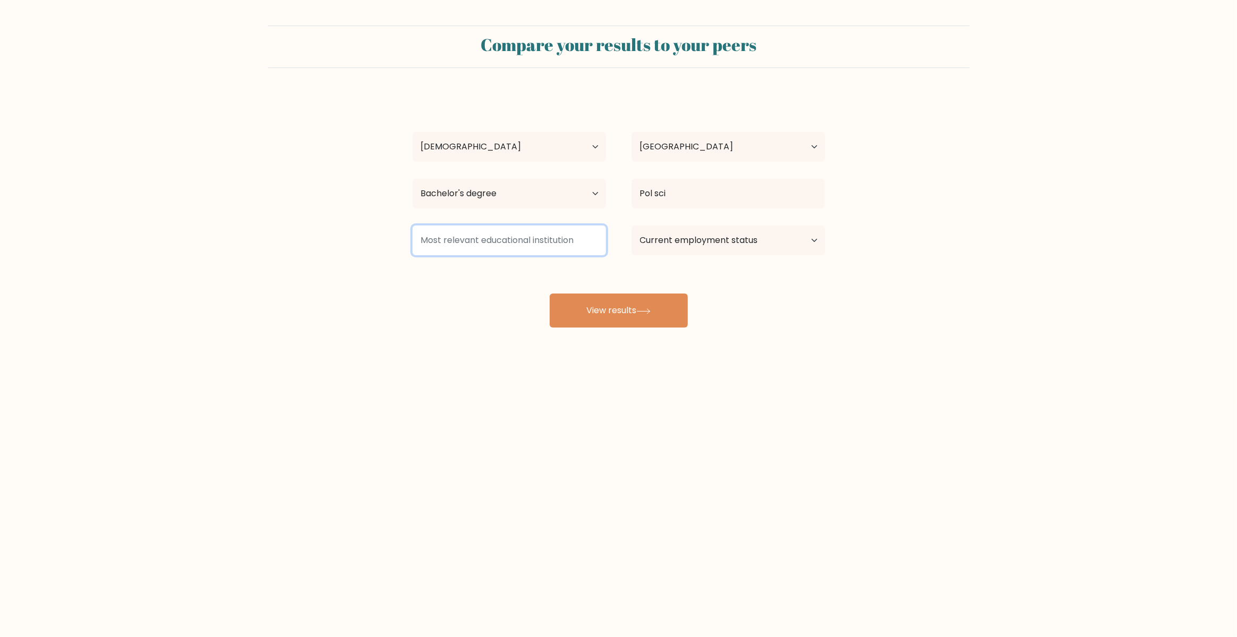
click at [525, 242] on input at bounding box center [510, 240] width 194 height 30
type input "Umain"
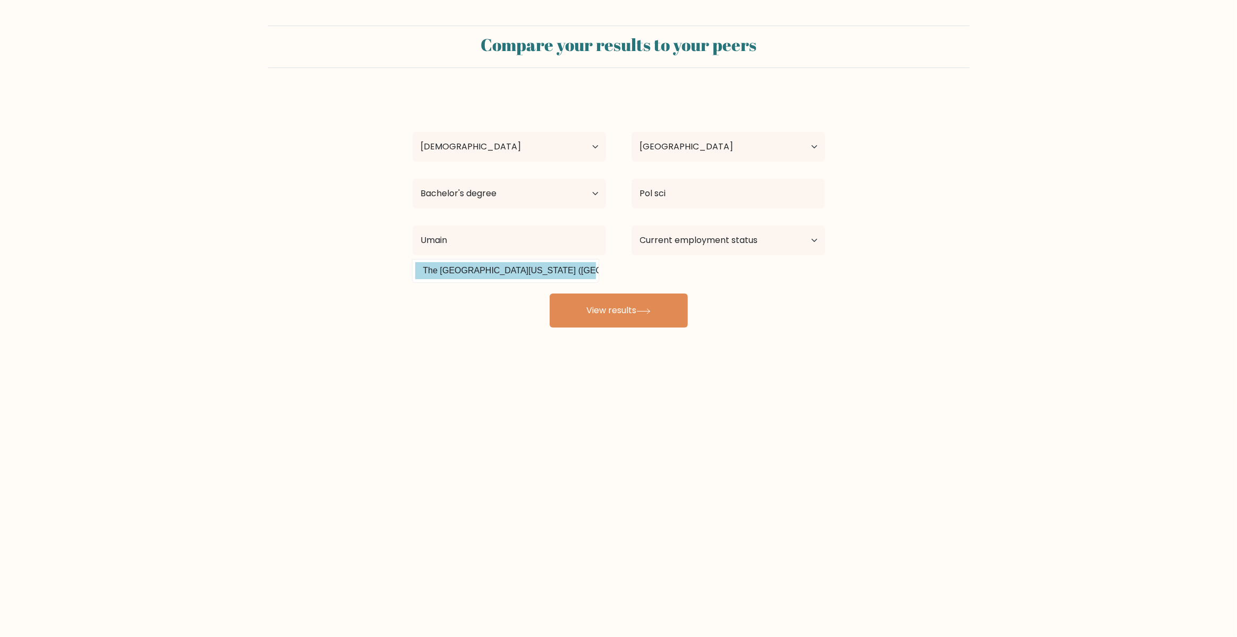
click at [491, 272] on div "Ed Trosc Age Under 18 years old 18-24 years old 25-34 years old 35-44 years old…" at bounding box center [618, 211] width 425 height 234
click at [715, 246] on select "Current employment status Employed Student Retired Other / prefer not to answer" at bounding box center [729, 240] width 194 height 30
select select "employed"
click at [632, 225] on select "Current employment status Employed Student Retired Other / prefer not to answer" at bounding box center [729, 240] width 194 height 30
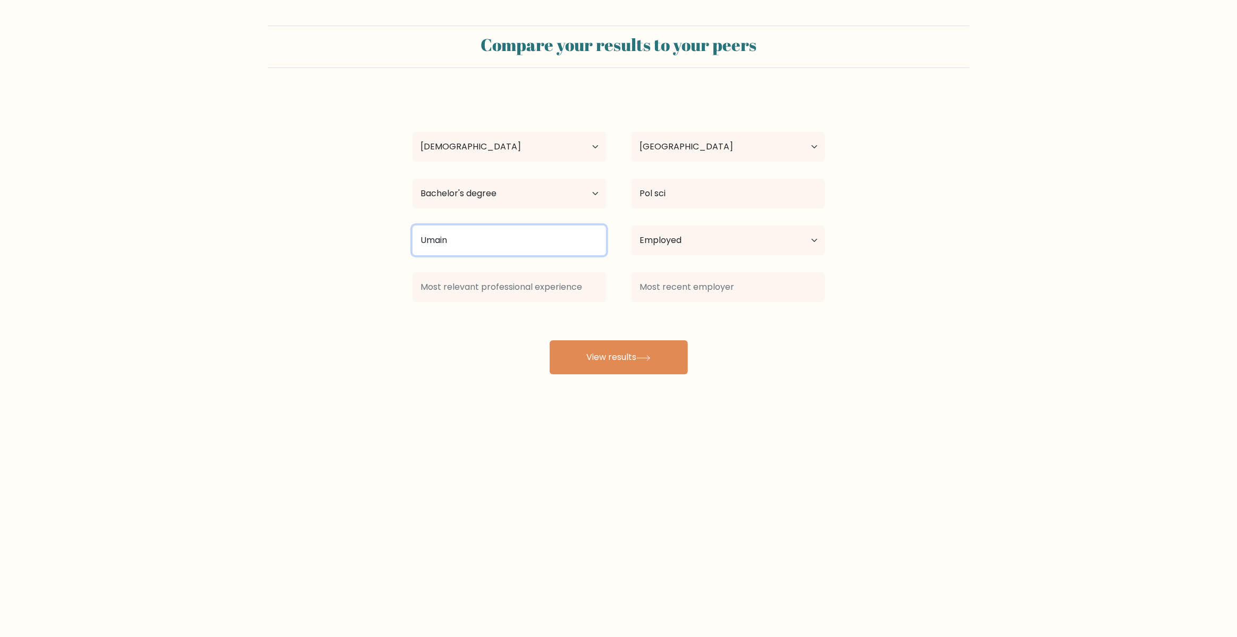
click at [494, 238] on input "Umain" at bounding box center [510, 240] width 194 height 30
type input "Umaine"
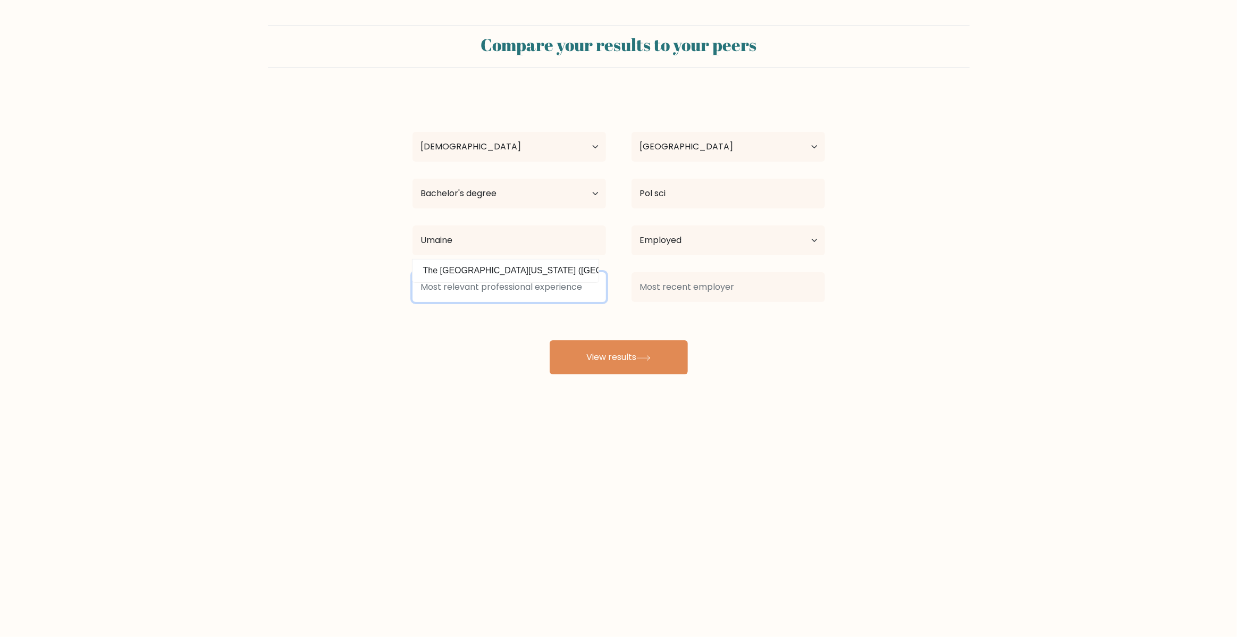
click at [490, 287] on input at bounding box center [510, 287] width 194 height 30
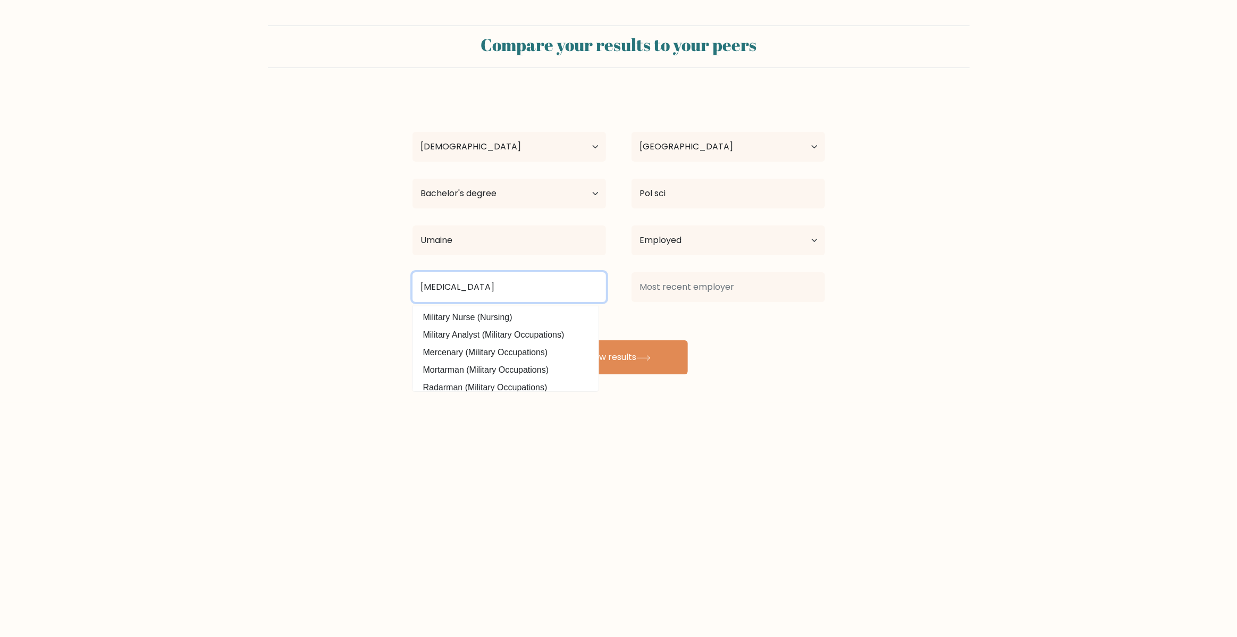
click at [503, 290] on input "mili" at bounding box center [510, 287] width 194 height 30
type input "financ"
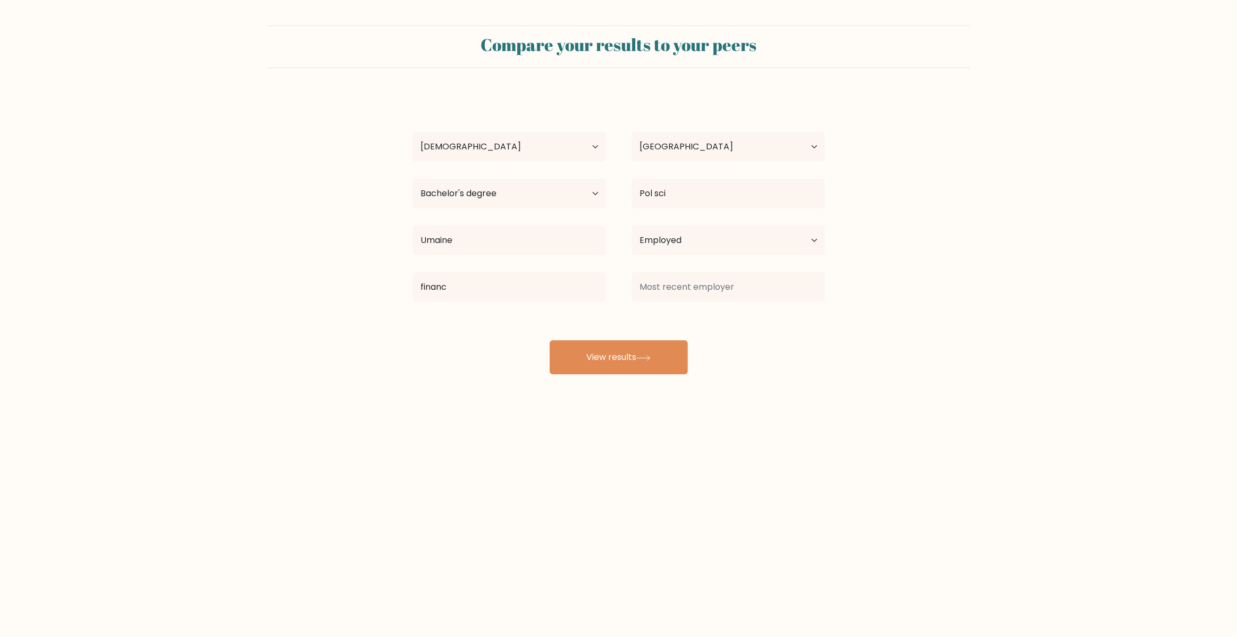
click at [496, 338] on div "Ed Trosc Age Under 18 years old 18-24 years old 25-34 years old 35-44 years old…" at bounding box center [618, 234] width 425 height 281
click at [727, 288] on input at bounding box center [729, 287] width 194 height 30
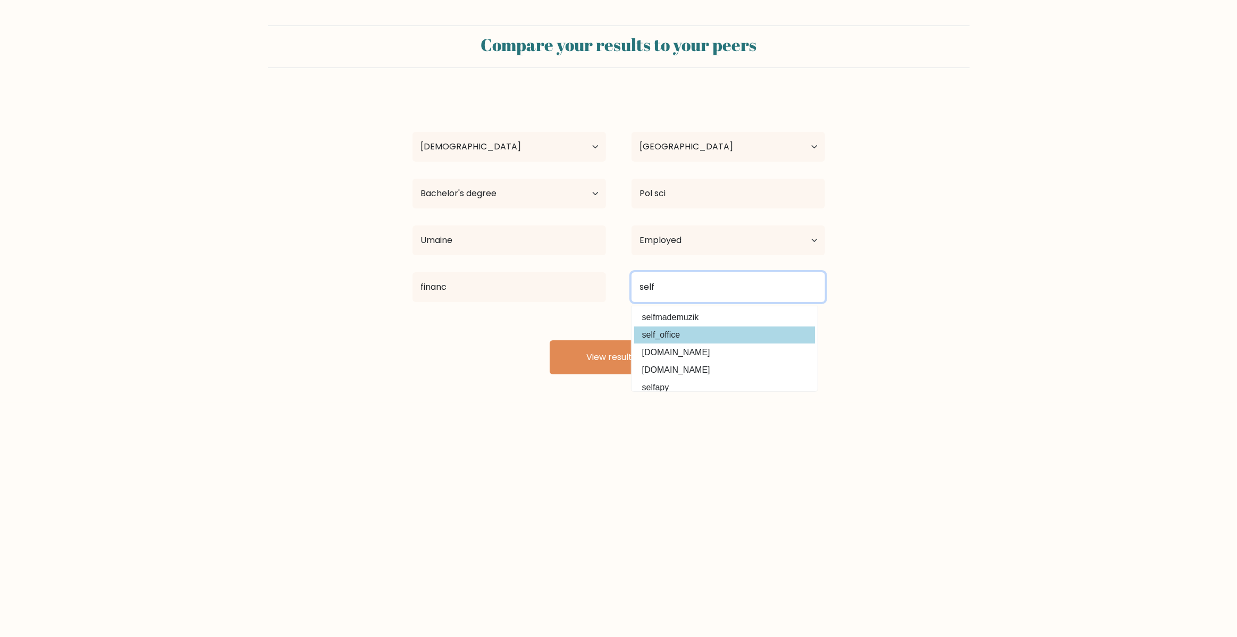
type input "self"
click at [661, 335] on div "Ed Trosc Age Under 18 years old 18-24 years old 25-34 years old 35-44 years old…" at bounding box center [618, 234] width 425 height 281
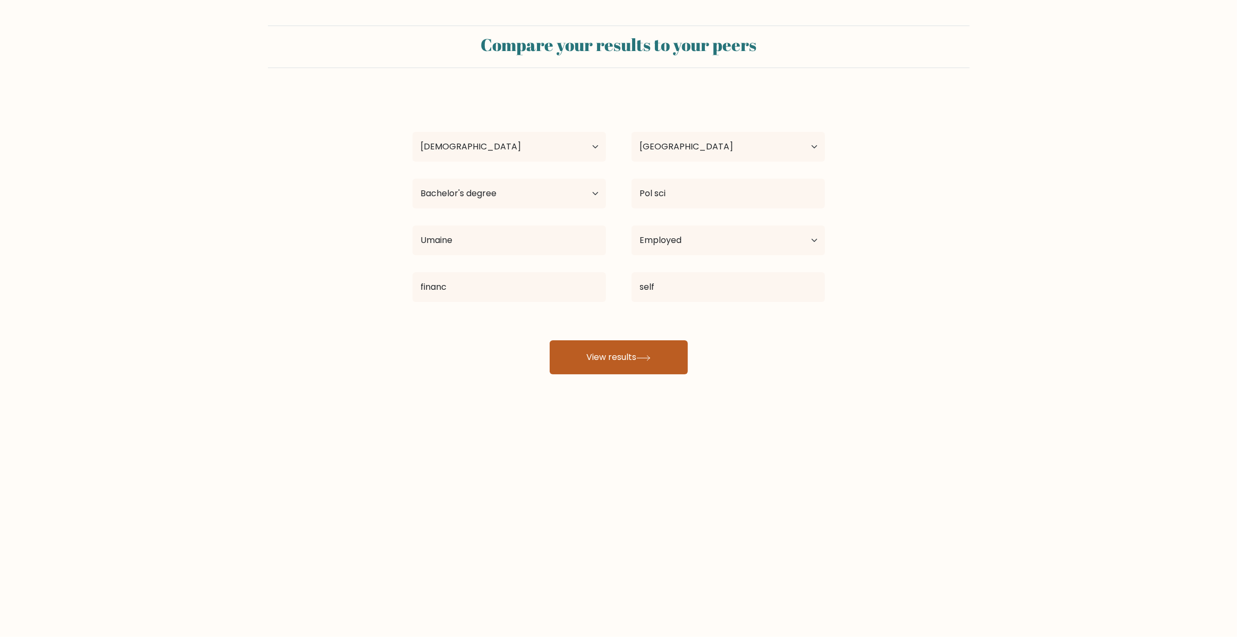
click at [616, 352] on button "View results" at bounding box center [619, 357] width 138 height 34
